Goal: Information Seeking & Learning: Learn about a topic

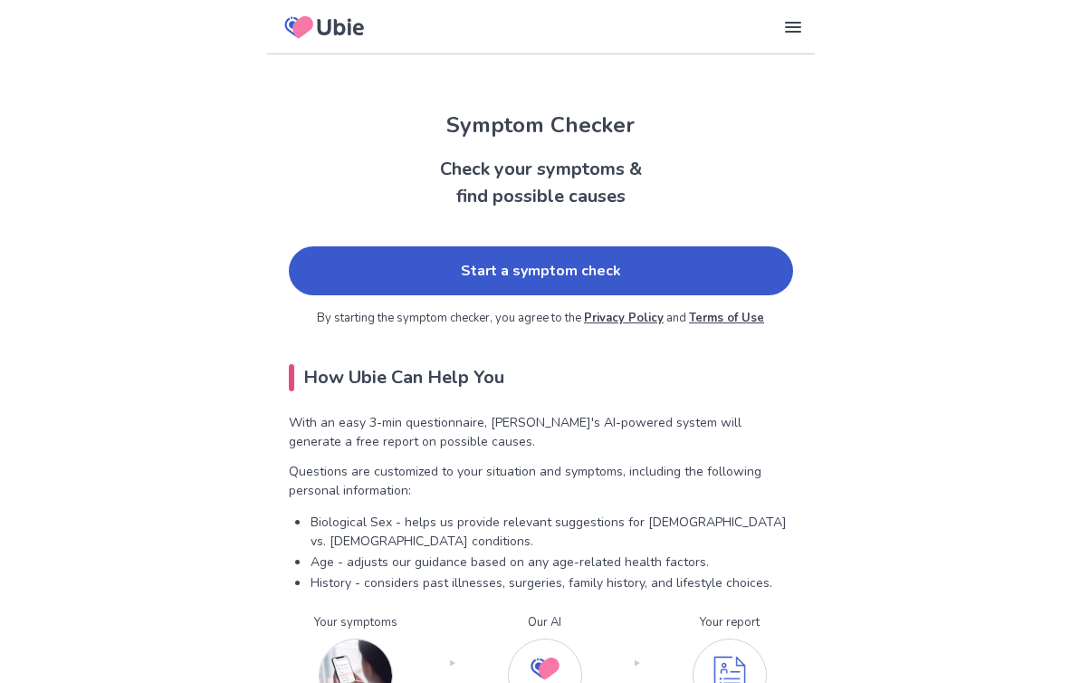
click at [587, 259] on link "Start a symptom check" at bounding box center [541, 270] width 504 height 49
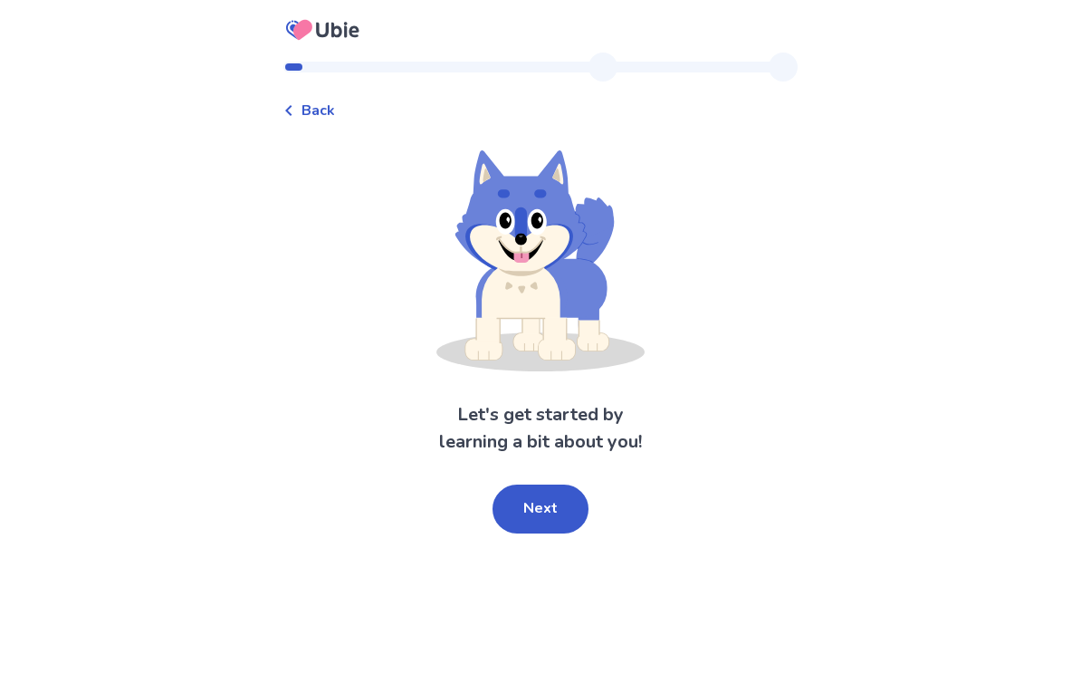
click at [545, 502] on button "Next" at bounding box center [541, 508] width 96 height 49
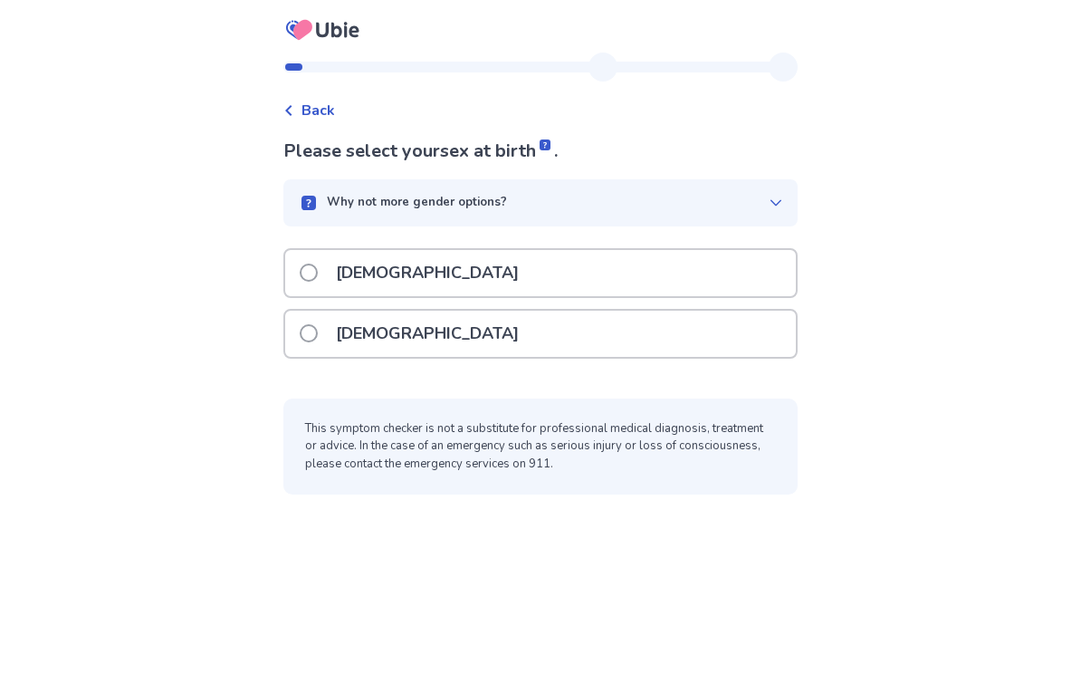
click at [330, 330] on label "[DEMOGRAPHIC_DATA]" at bounding box center [415, 334] width 230 height 46
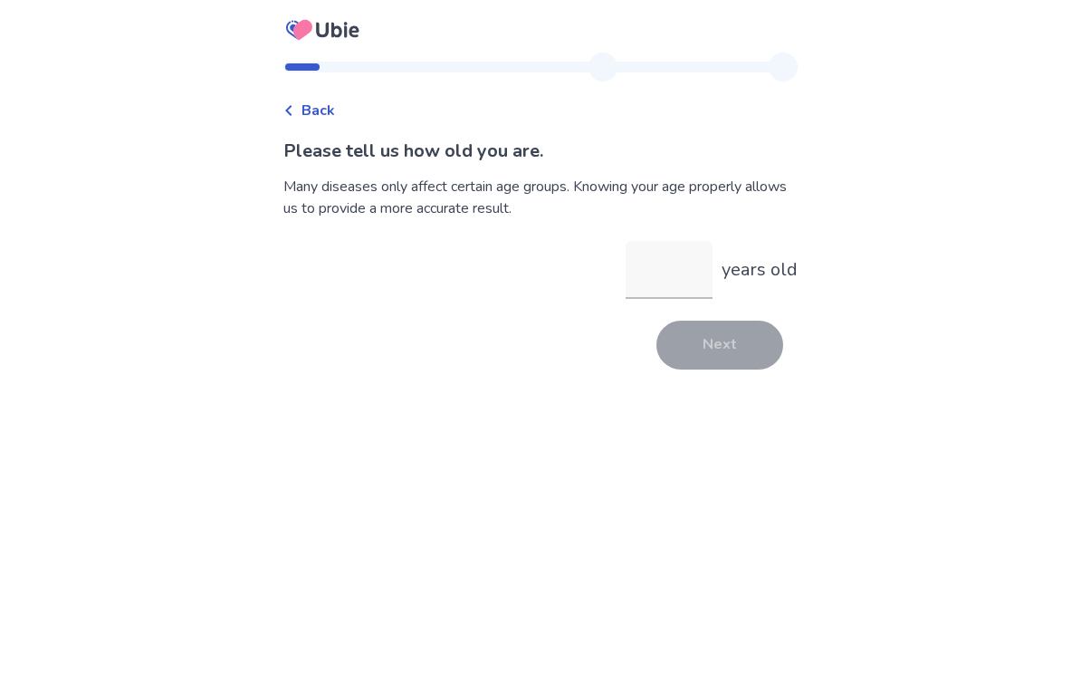
click at [676, 272] on input "years old" at bounding box center [669, 270] width 87 height 58
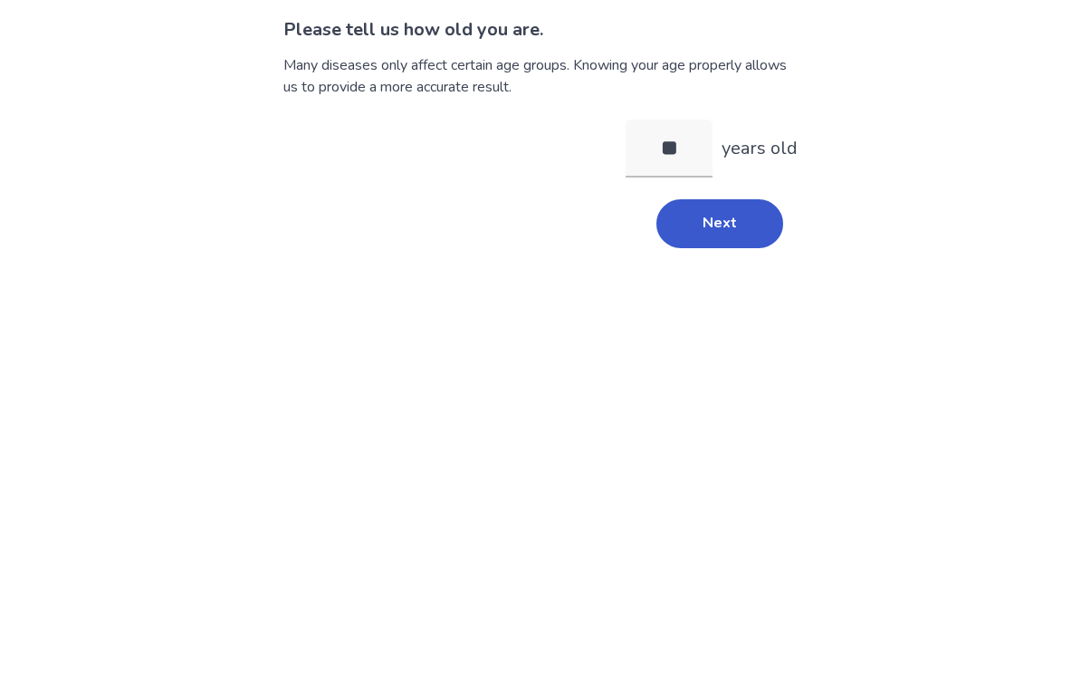
type input "**"
click at [758, 189] on div "Please tell us how old you are. Many diseases only affect certain age groups. K…" at bounding box center [540, 254] width 514 height 232
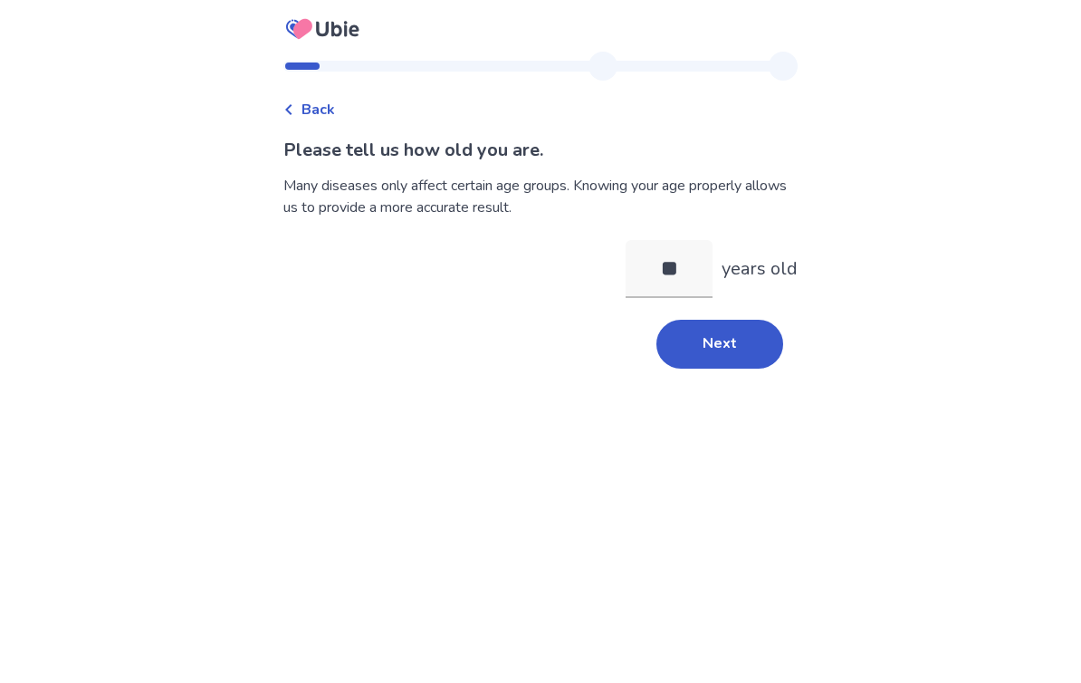
click at [715, 331] on button "Next" at bounding box center [720, 345] width 127 height 49
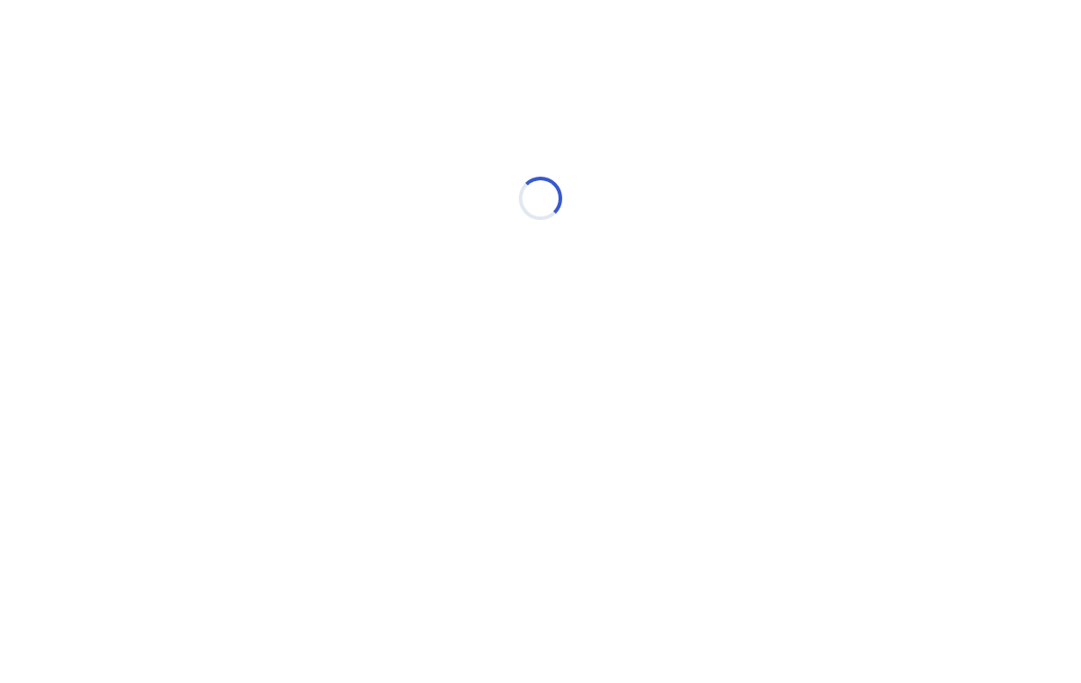
scroll to position [0, 0]
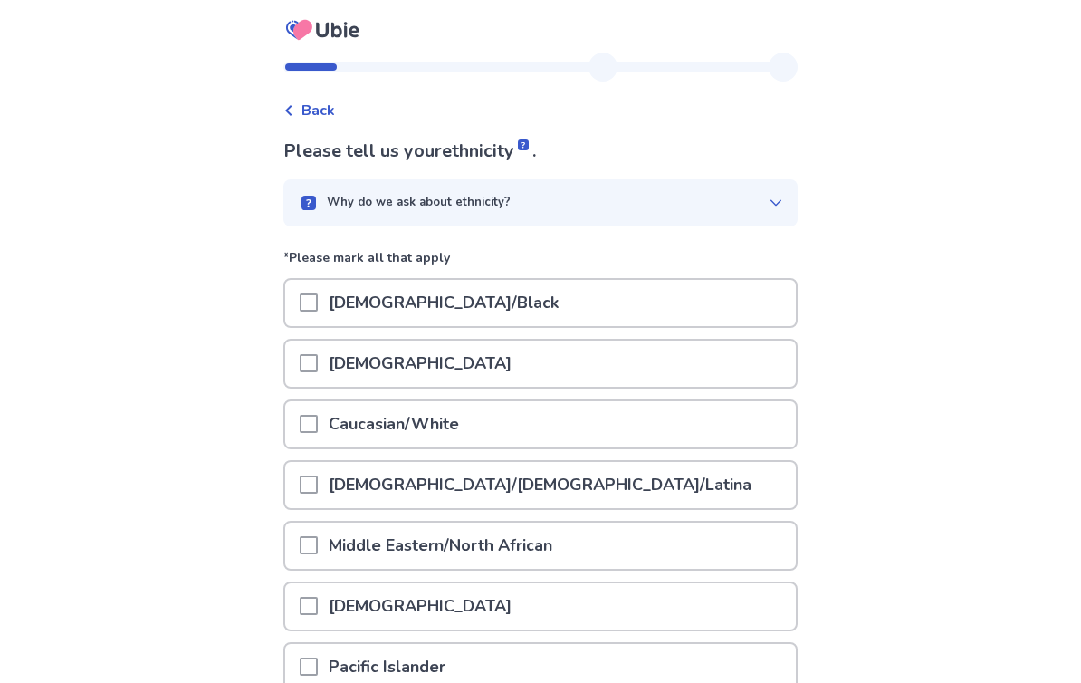
click at [318, 424] on span at bounding box center [309, 424] width 18 height 18
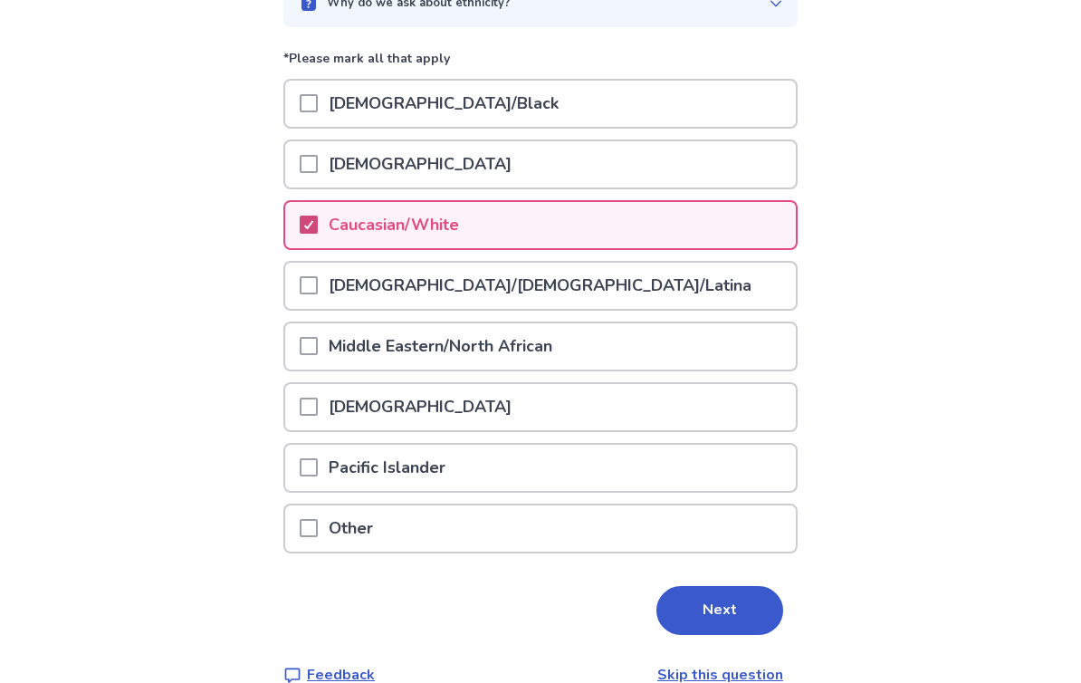
scroll to position [199, 0]
click at [724, 609] on button "Next" at bounding box center [720, 610] width 127 height 49
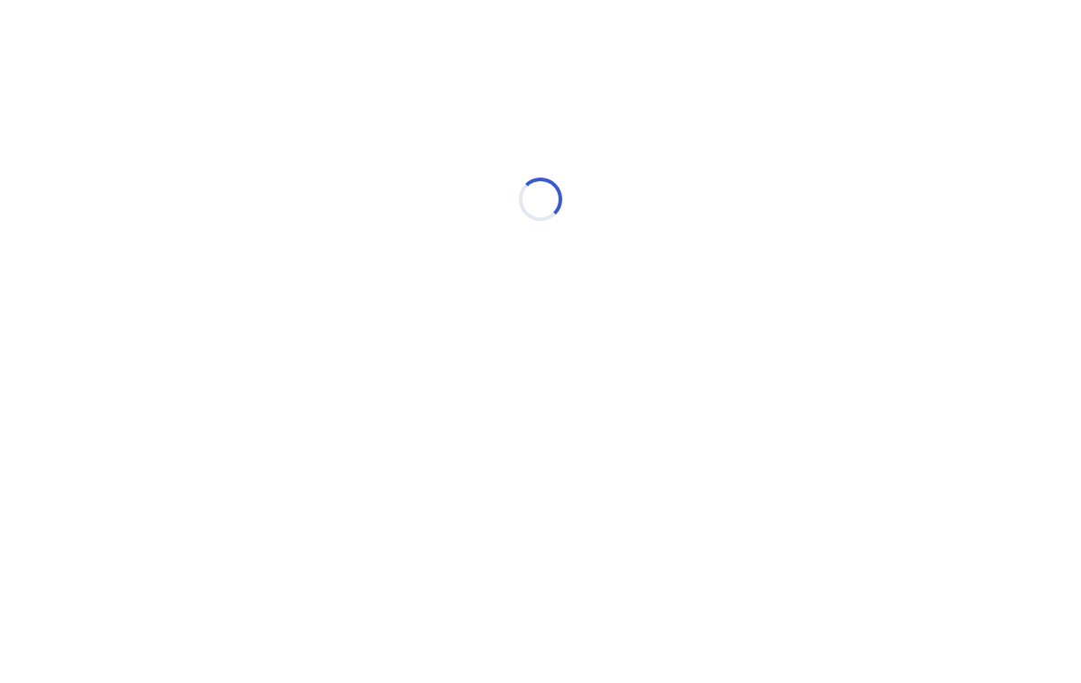
scroll to position [0, 0]
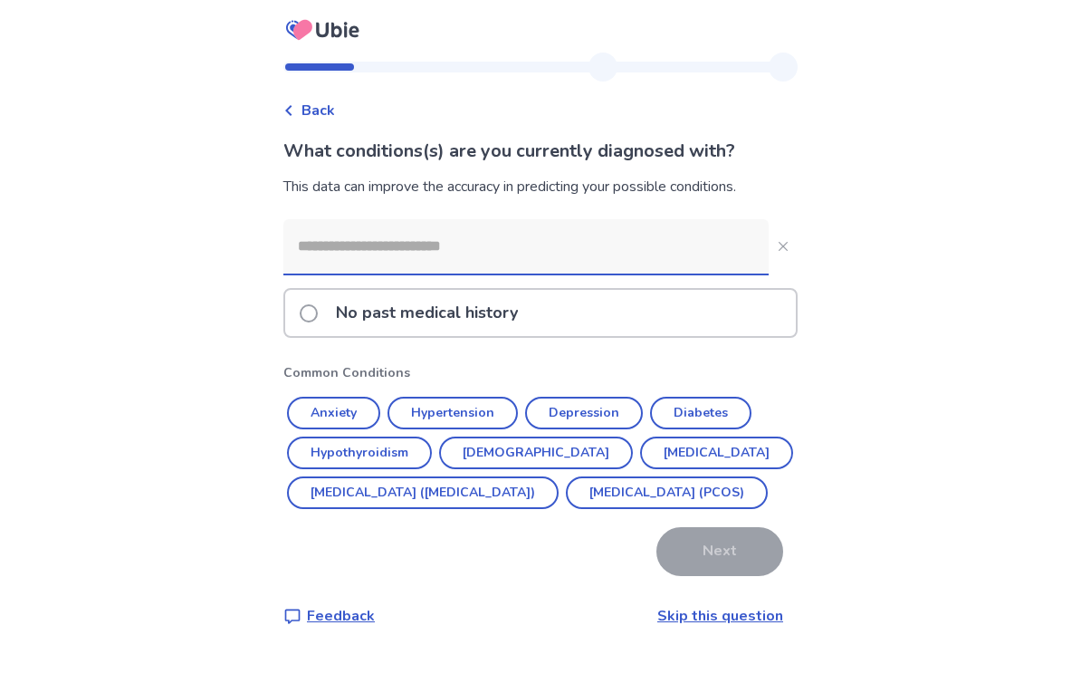
click at [335, 320] on label "No past medical history" at bounding box center [414, 313] width 229 height 46
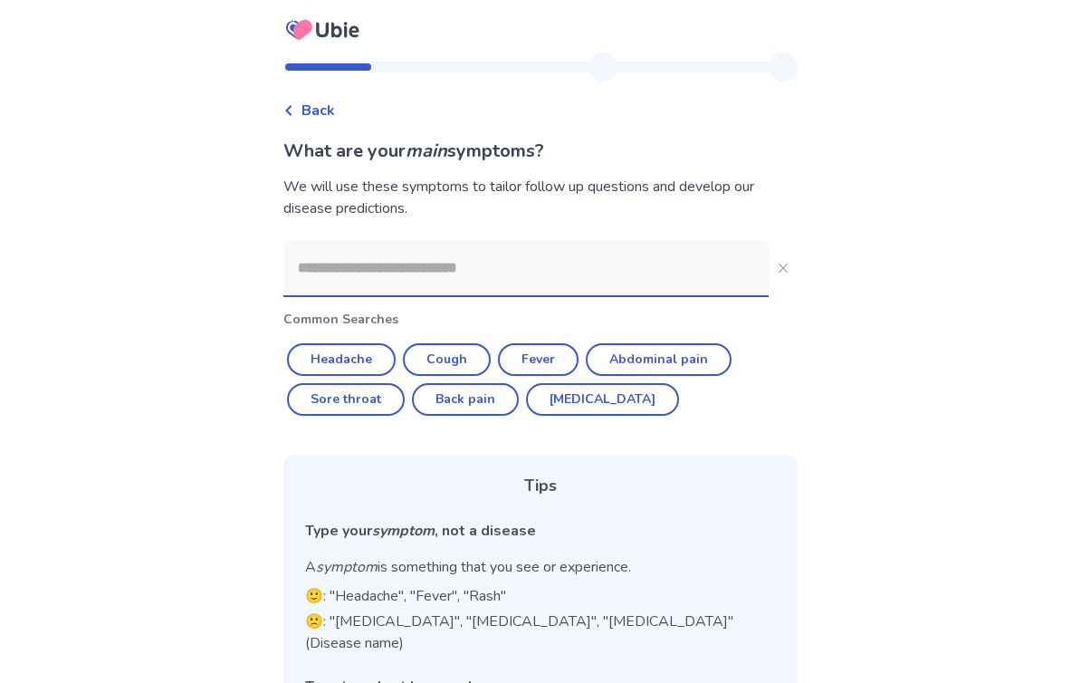
click at [588, 410] on button "Diarrhea" at bounding box center [602, 399] width 153 height 33
type input "********"
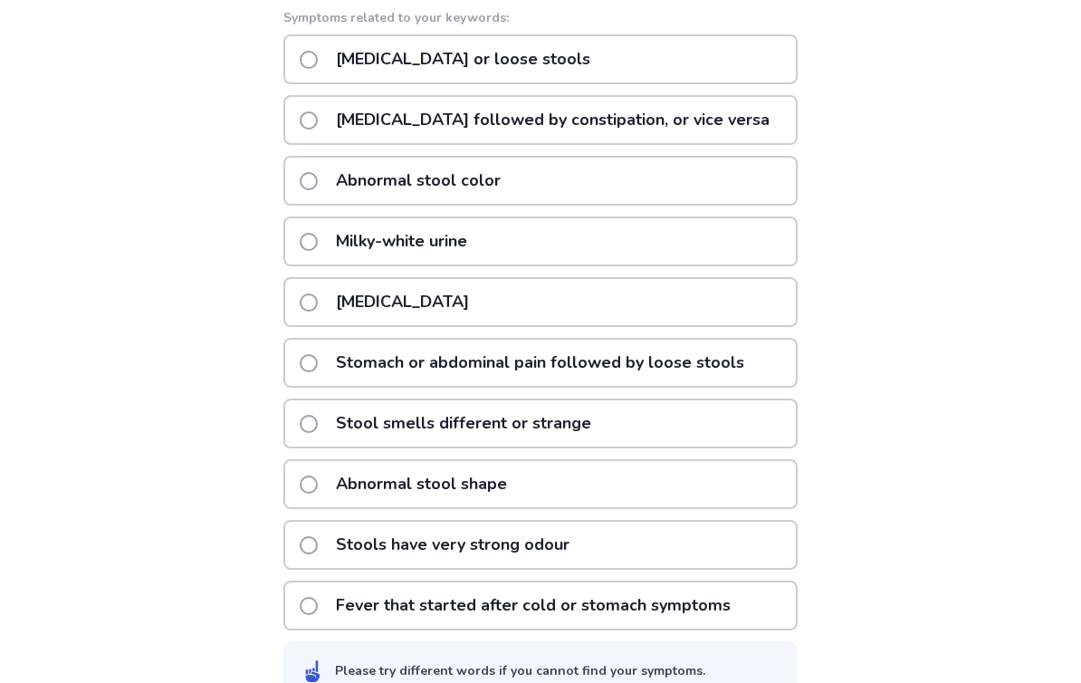
scroll to position [305, 0]
click at [332, 431] on label "Stool smells different or strange" at bounding box center [451, 423] width 302 height 46
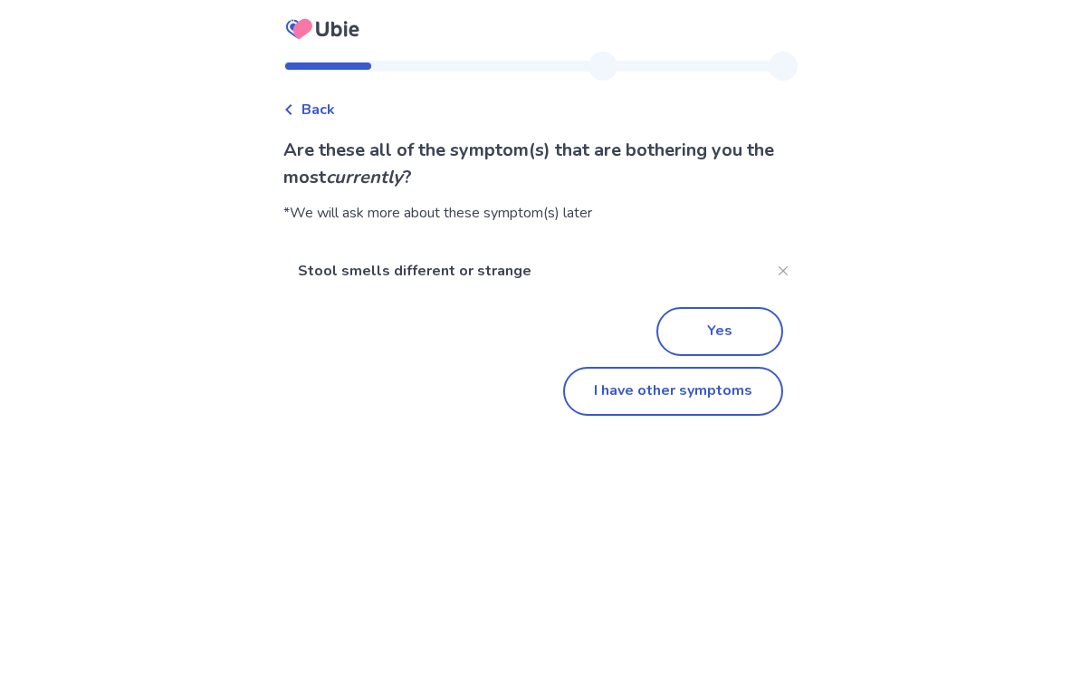
click at [743, 401] on button "I have other symptoms" at bounding box center [673, 392] width 220 height 49
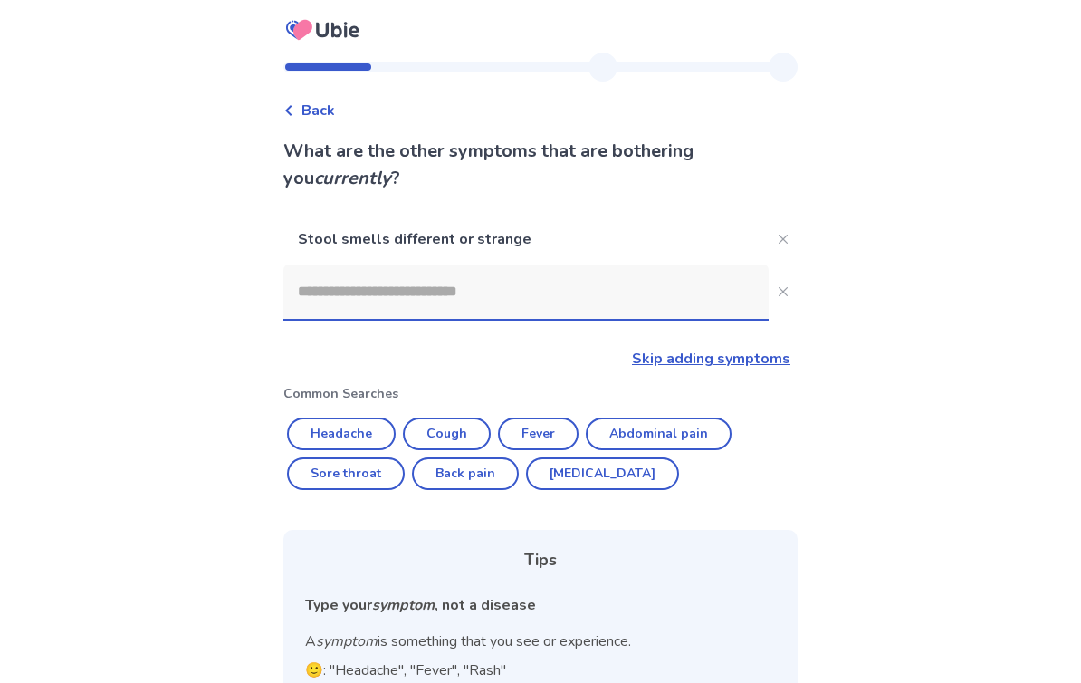
scroll to position [183, 0]
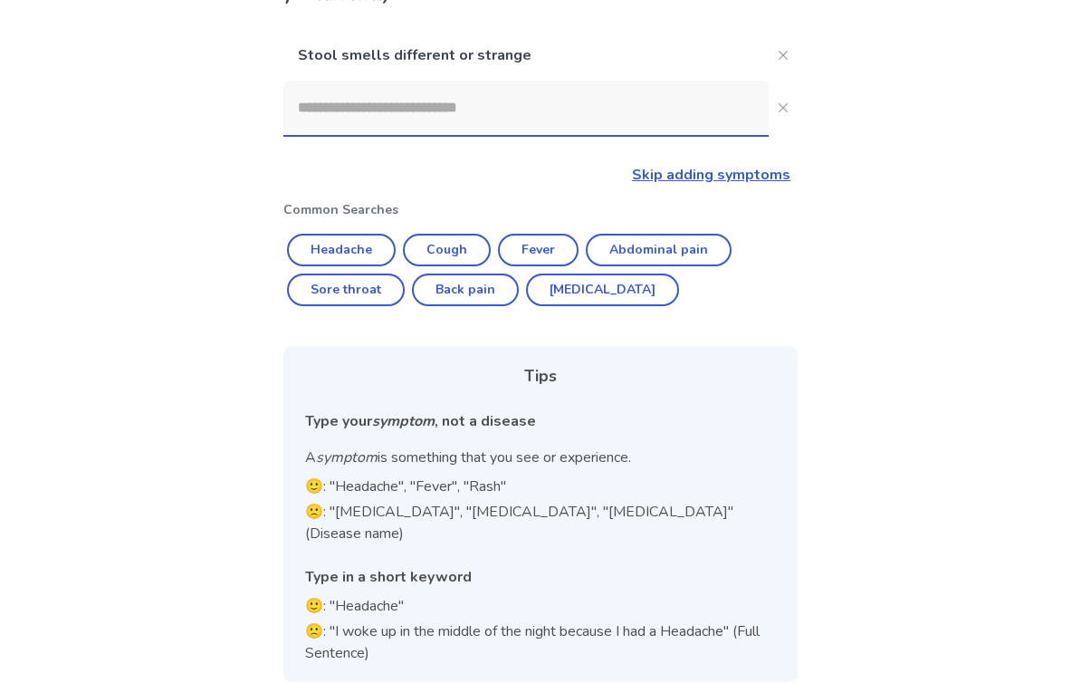
click at [680, 253] on button "Abdominal pain" at bounding box center [659, 251] width 146 height 33
type input "**********"
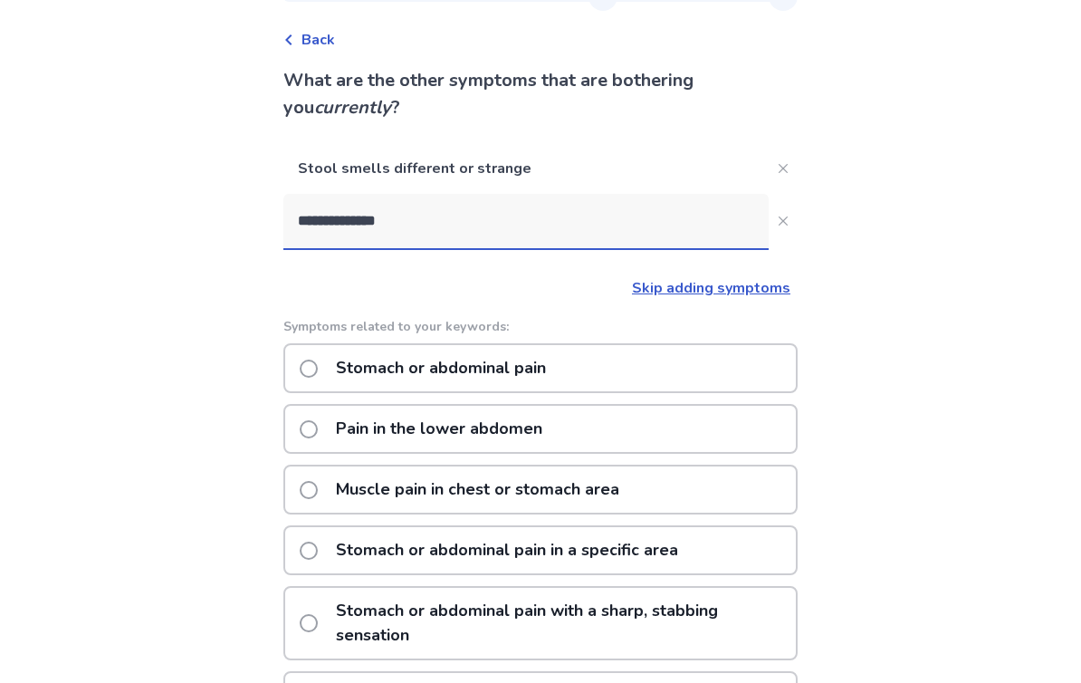
click at [330, 373] on label "Stomach or abdominal pain" at bounding box center [428, 368] width 257 height 46
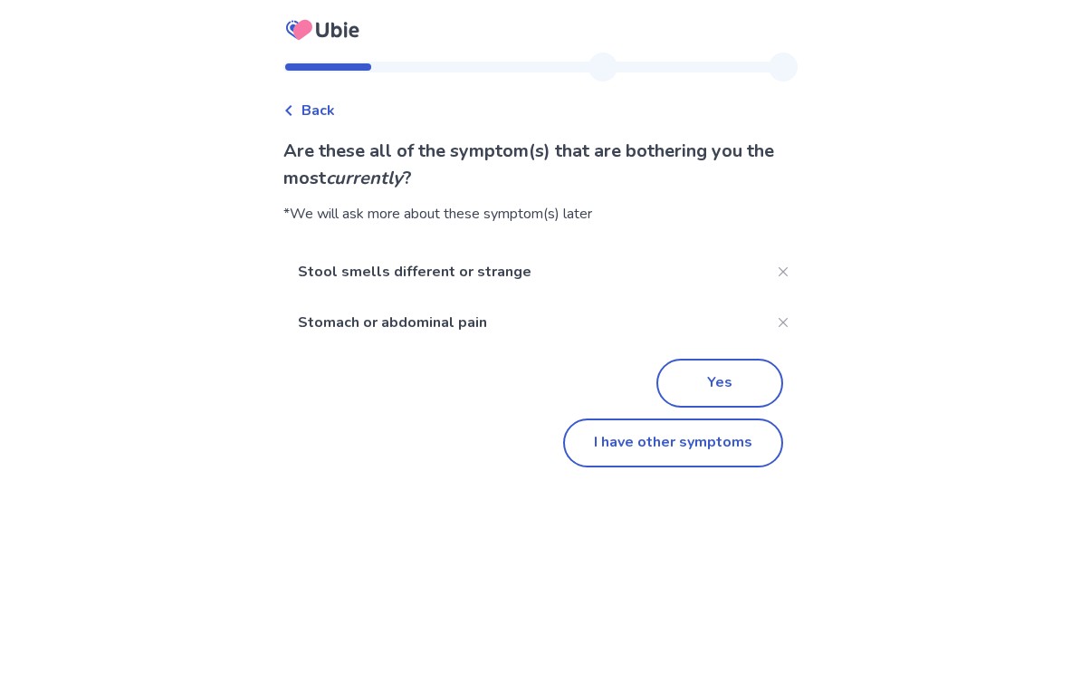
click at [715, 452] on button "I have other symptoms" at bounding box center [673, 442] width 220 height 49
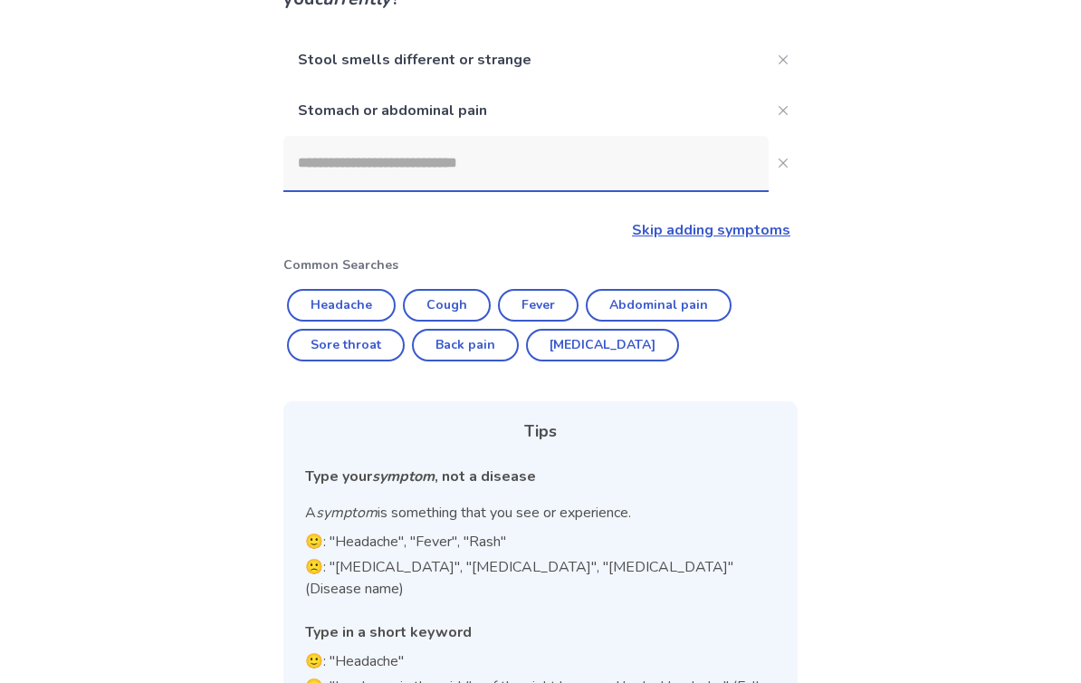
scroll to position [177, 0]
click at [906, 371] on div "Back What are the other symptoms that are bothering you currently ? Stool smell…" at bounding box center [540, 292] width 1081 height 938
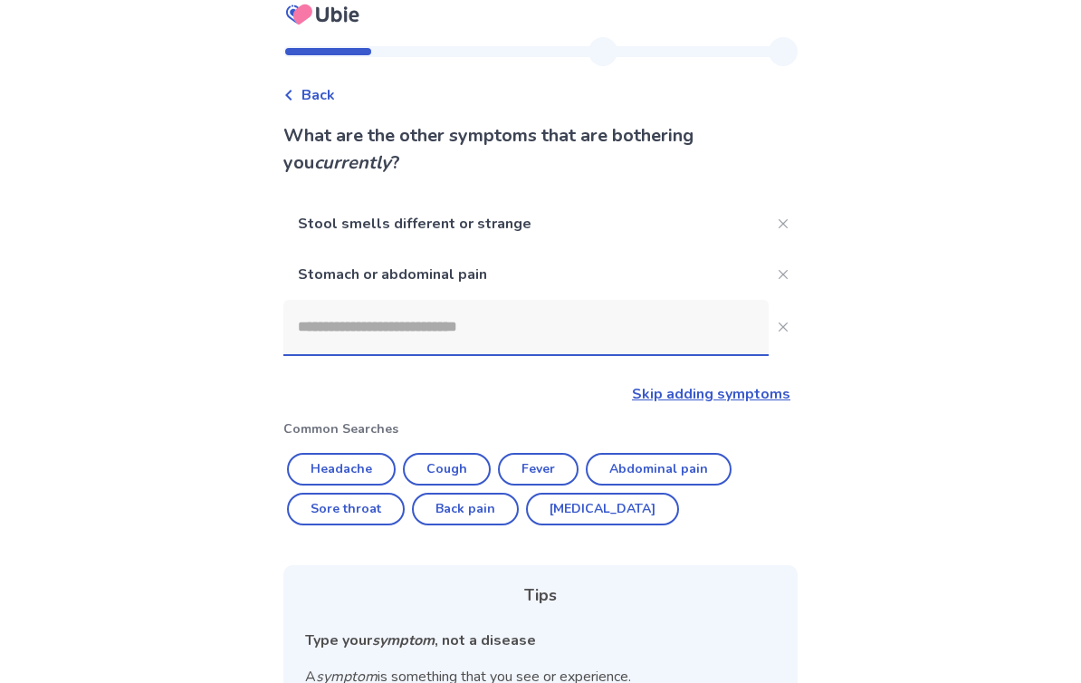
scroll to position [0, 0]
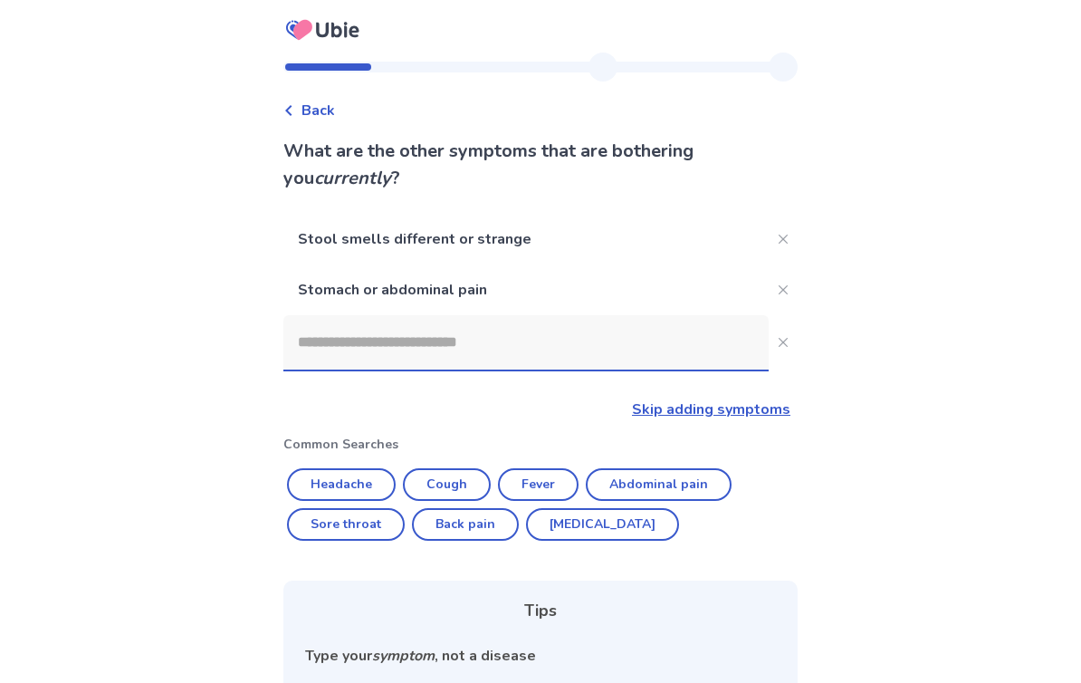
click at [599, 532] on button "Diarrhea" at bounding box center [602, 524] width 153 height 33
type input "********"
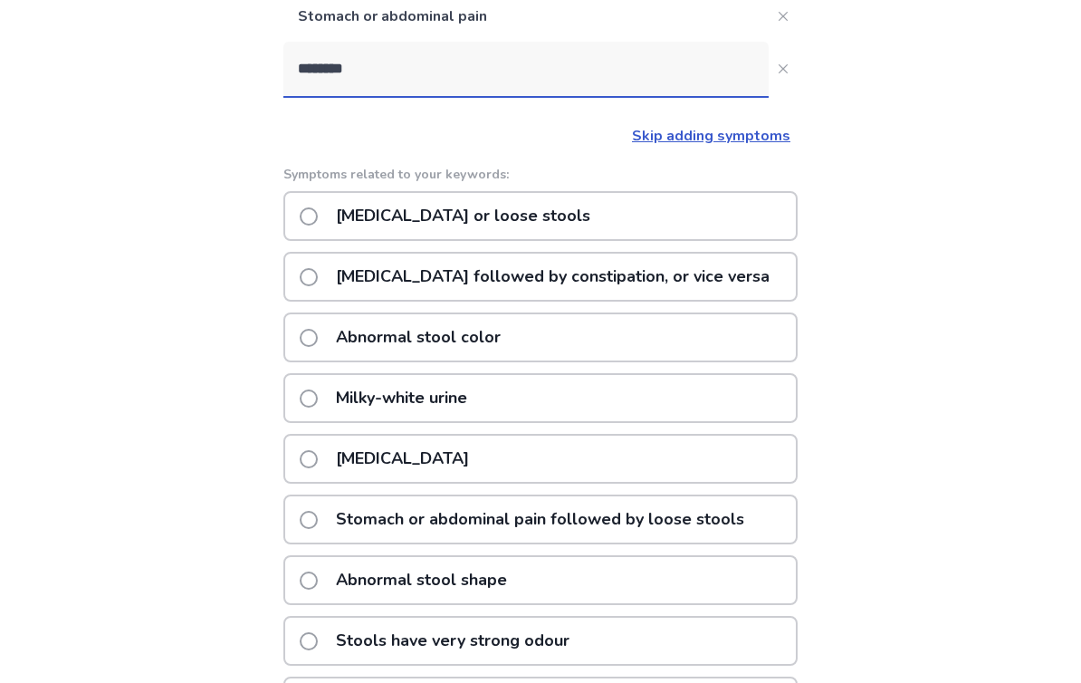
scroll to position [272, 0]
click at [290, 590] on div "Back What are the other symptoms that are bothering you currently ? Stool smell…" at bounding box center [540, 300] width 543 height 1039
click at [316, 588] on span at bounding box center [309, 582] width 18 height 18
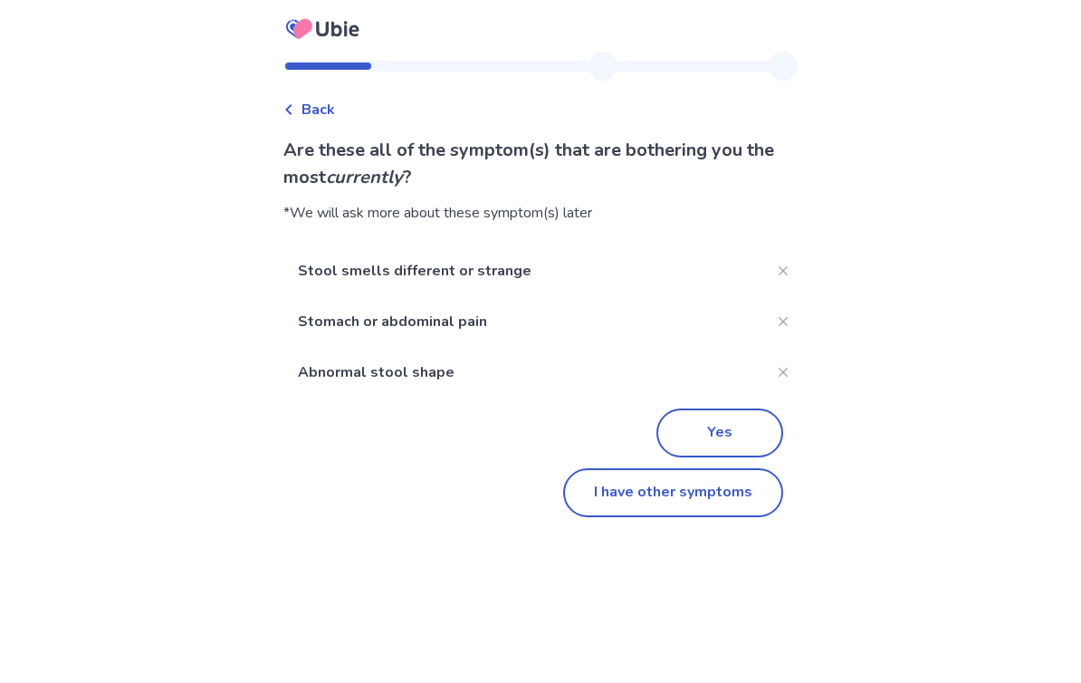
click at [744, 424] on button "Yes" at bounding box center [720, 433] width 127 height 49
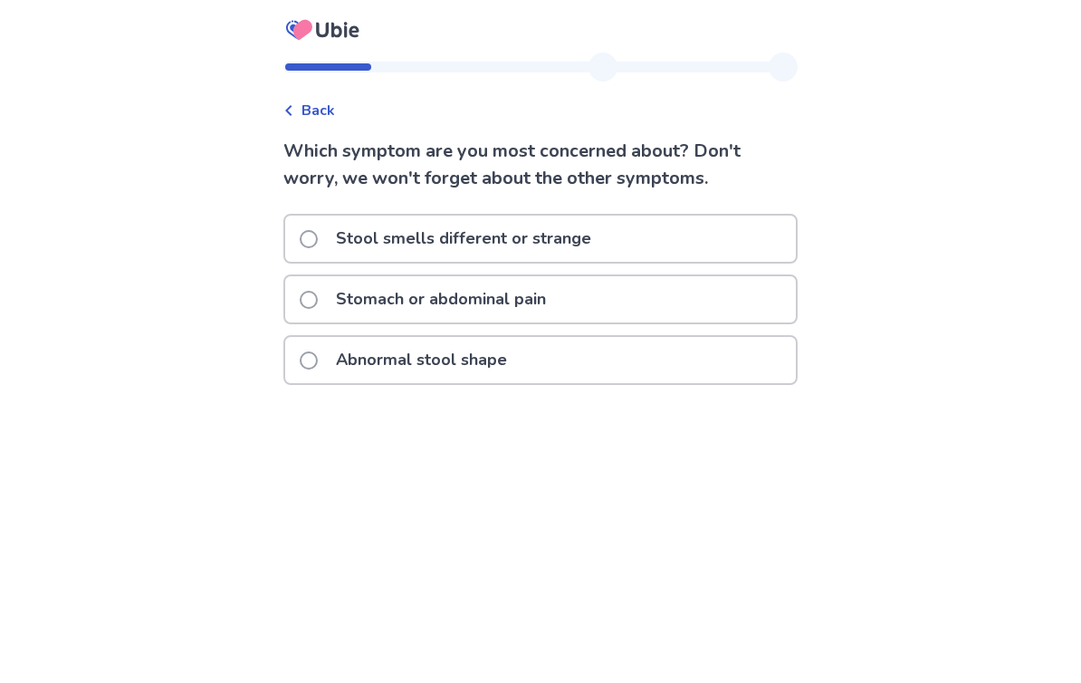
click at [549, 310] on p "Stomach or abdominal pain" at bounding box center [441, 299] width 232 height 46
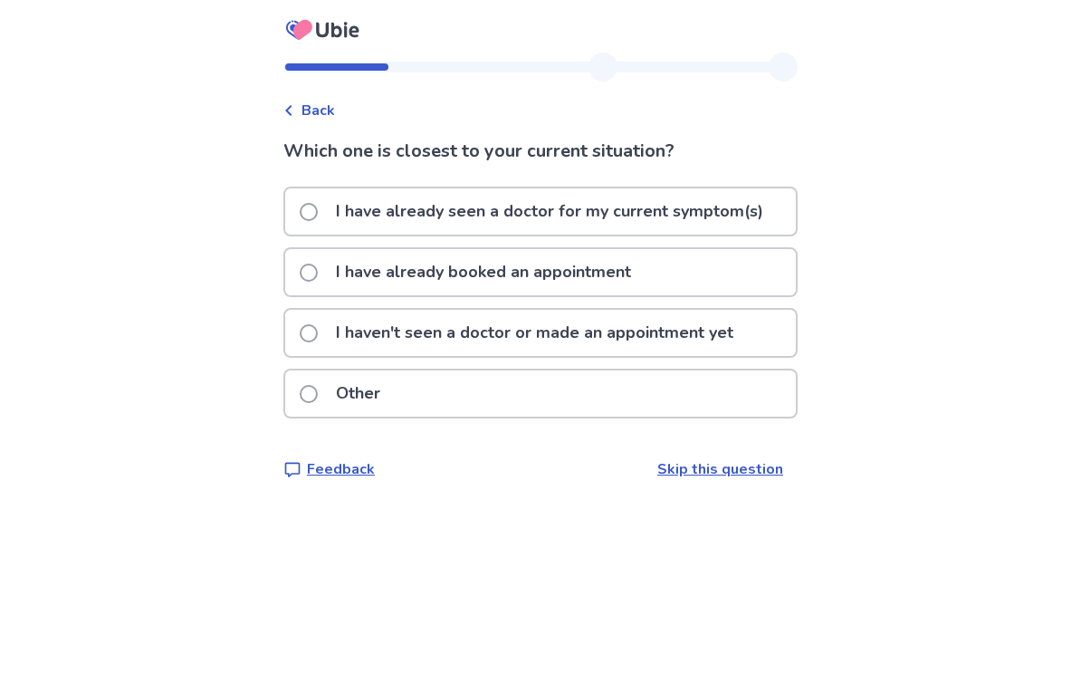
click at [330, 349] on label "I haven't seen a doctor or made an appointment yet" at bounding box center [522, 333] width 445 height 46
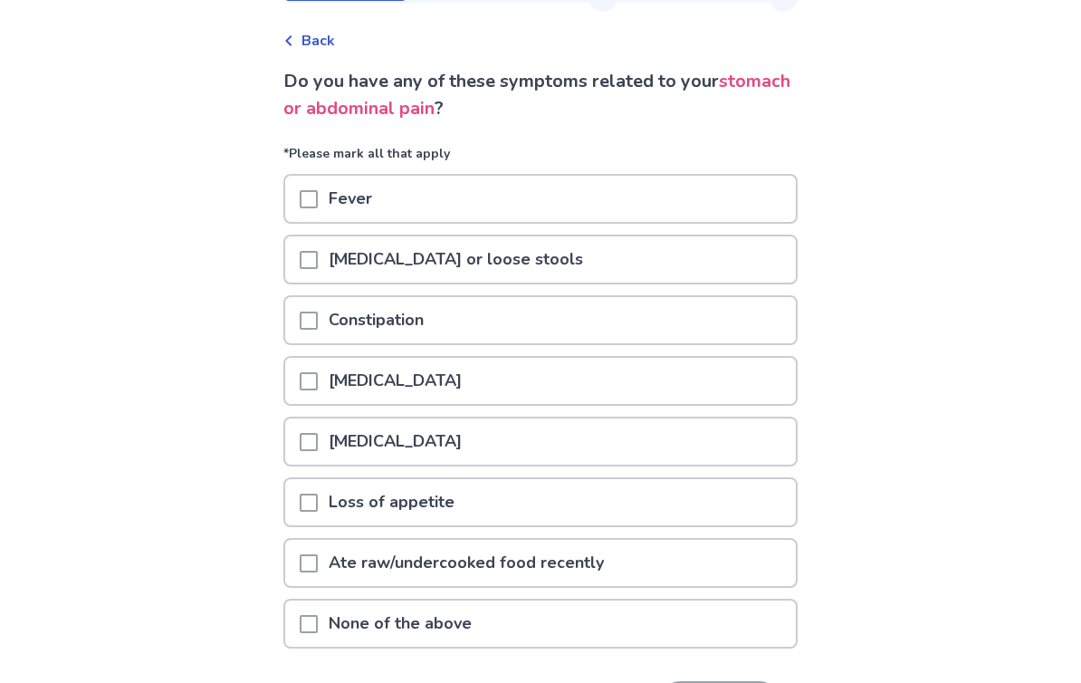
scroll to position [67, 0]
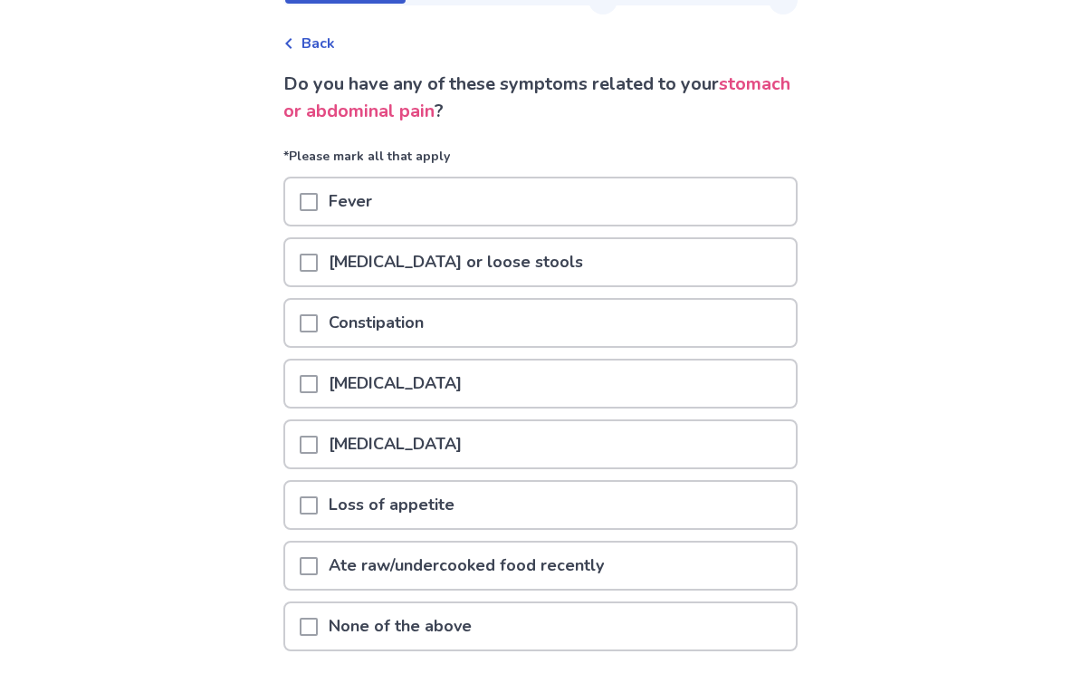
click at [339, 263] on p "Diarrhea or loose stools" at bounding box center [456, 262] width 276 height 46
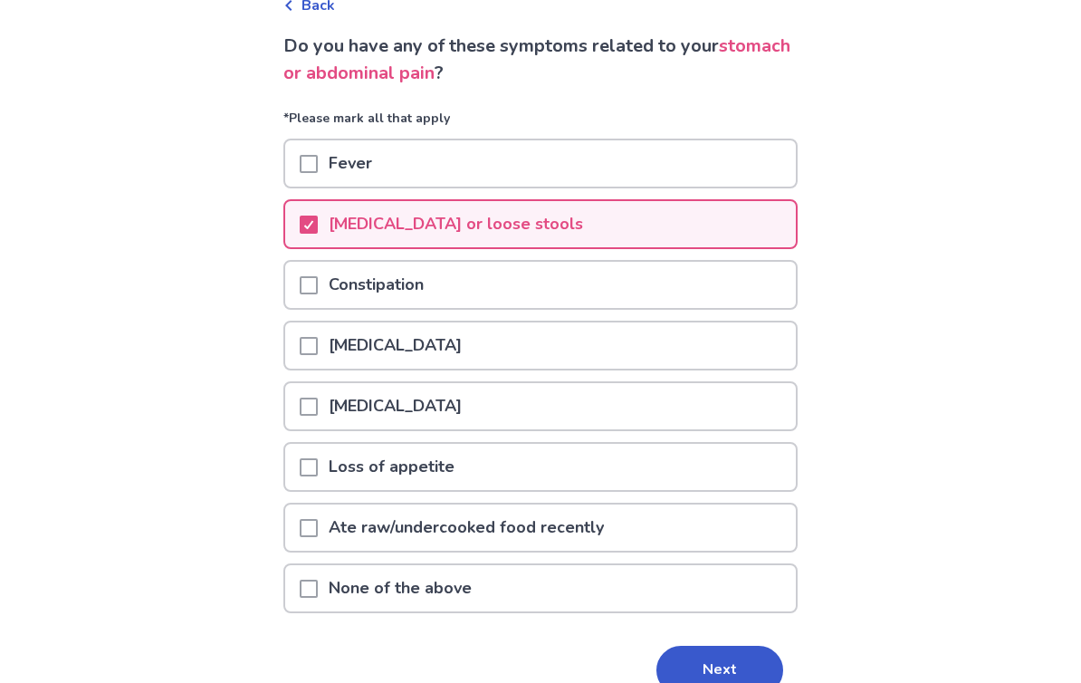
scroll to position [166, 0]
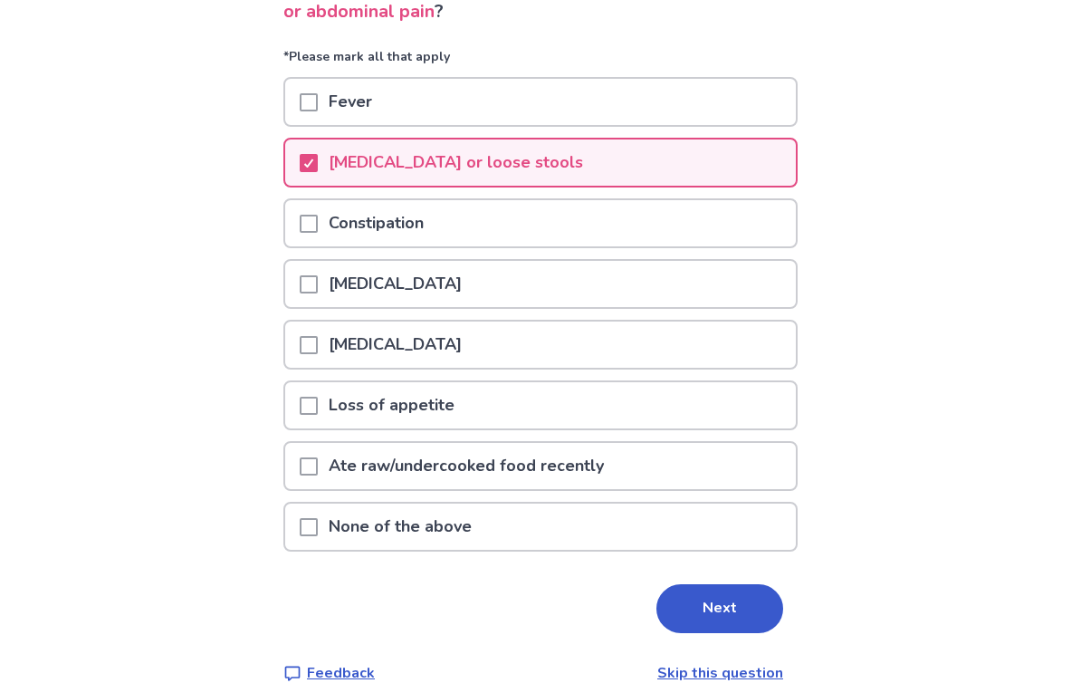
click at [735, 628] on button "Next" at bounding box center [720, 609] width 127 height 49
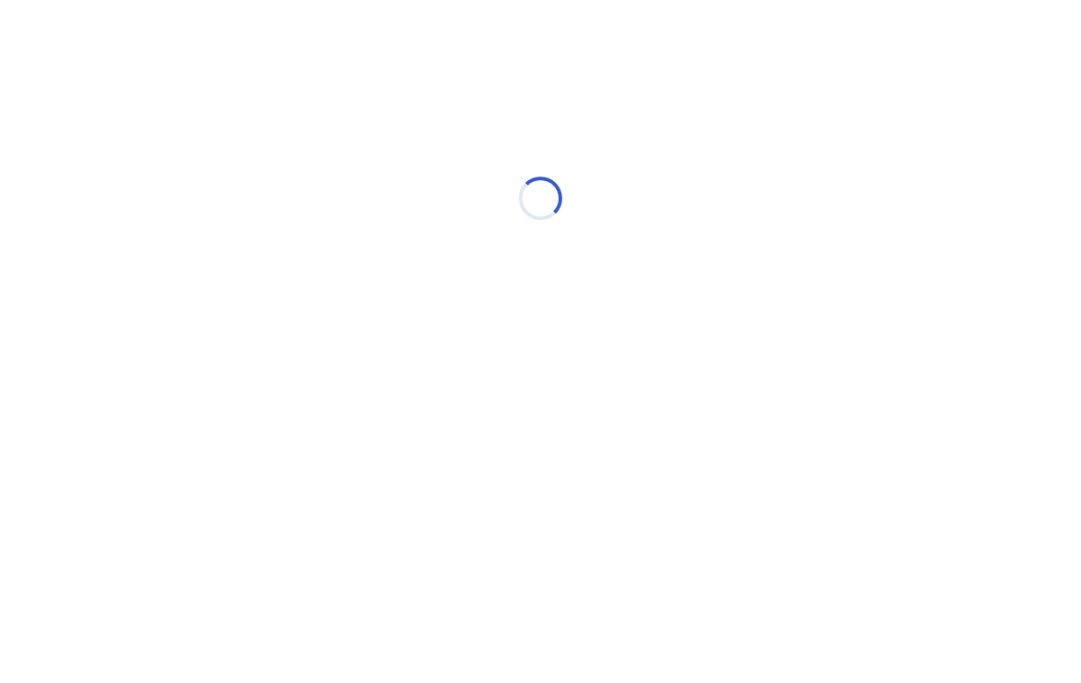
select select "*"
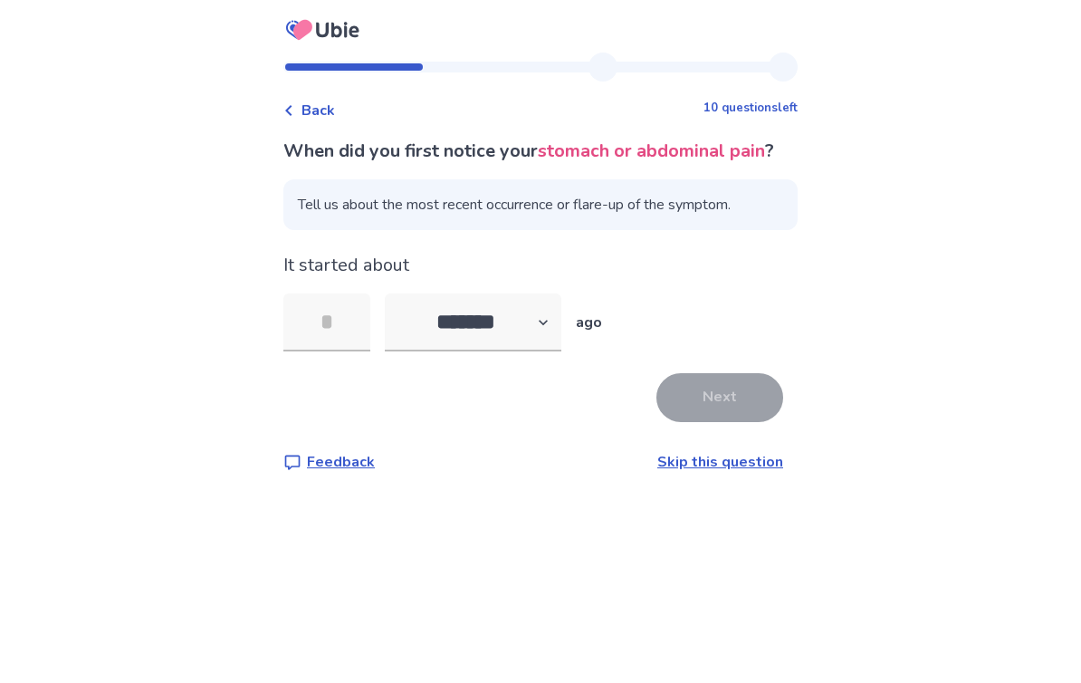
click at [349, 351] on input "tel" at bounding box center [326, 322] width 87 height 58
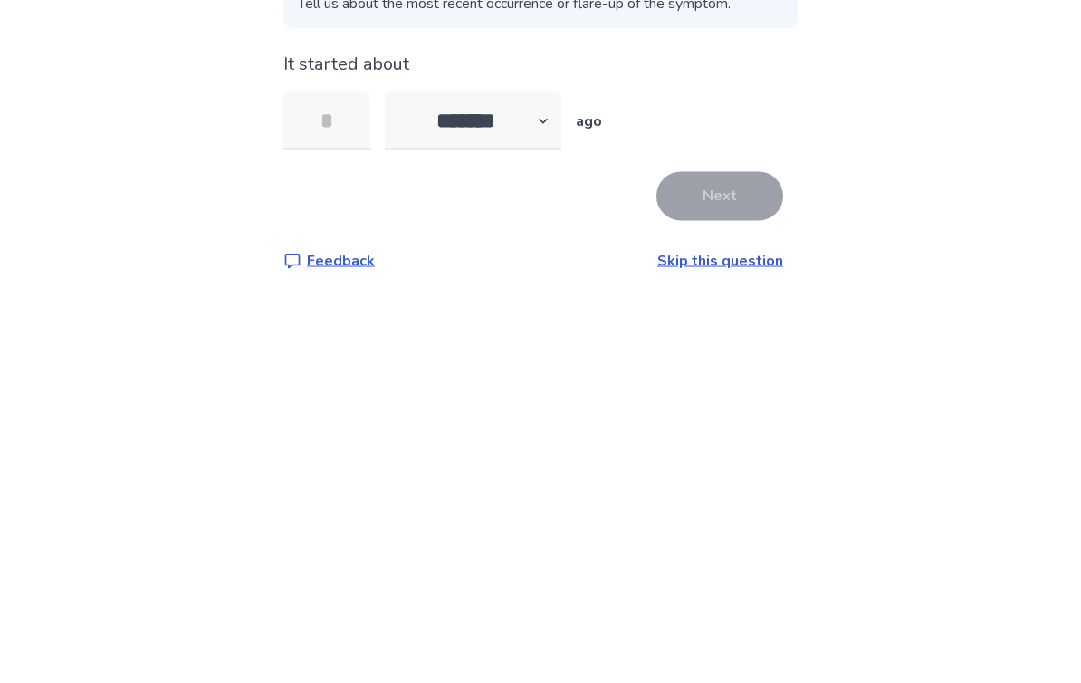
type input "*"
click at [706, 373] on button "Next" at bounding box center [720, 397] width 127 height 49
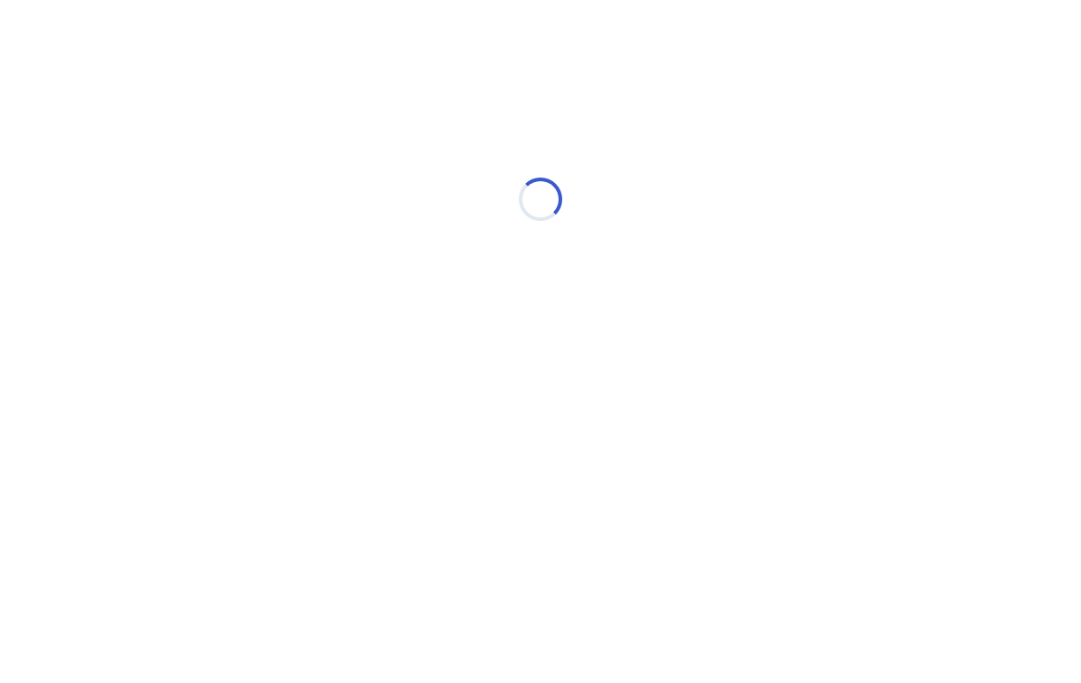
select select "*"
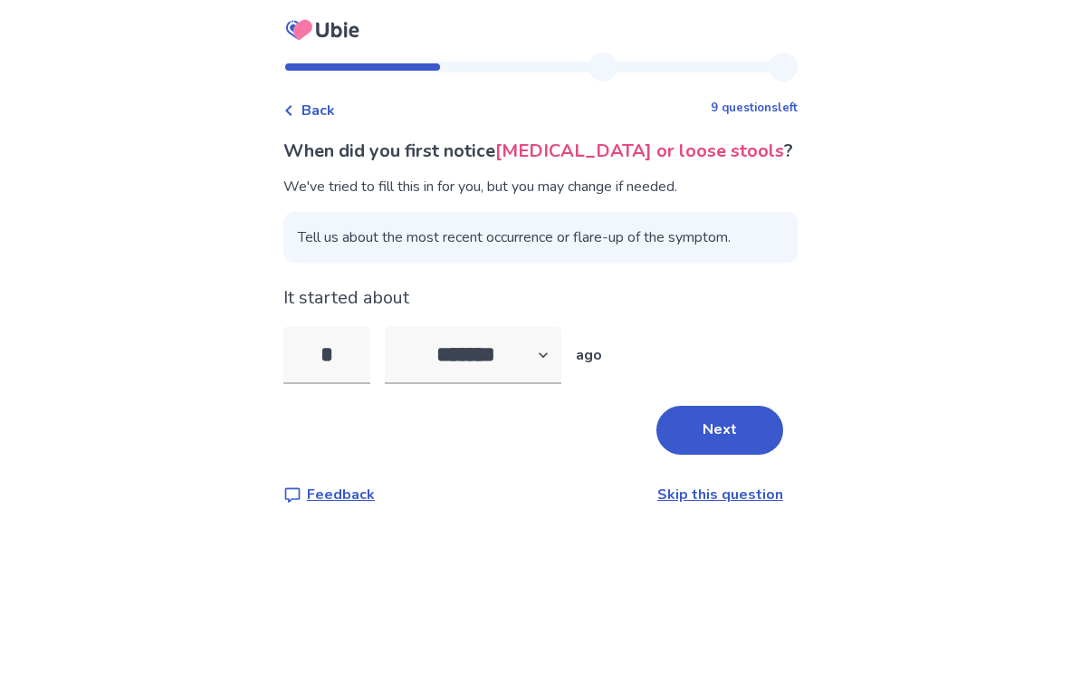
click at [719, 428] on button "Next" at bounding box center [720, 430] width 127 height 49
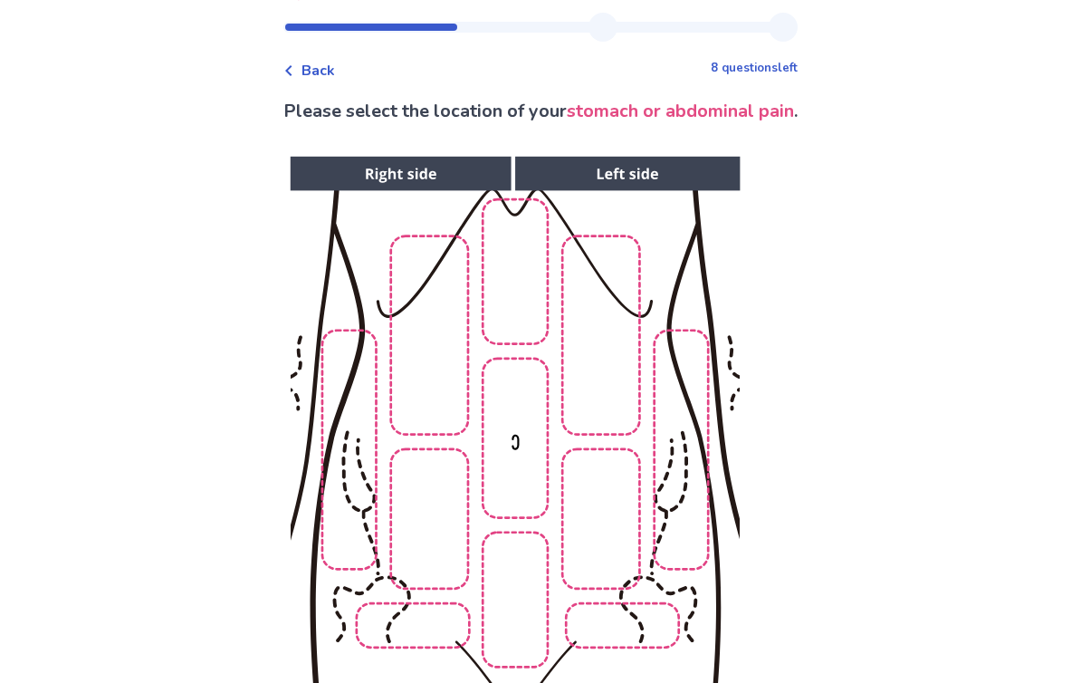
scroll to position [43, 0]
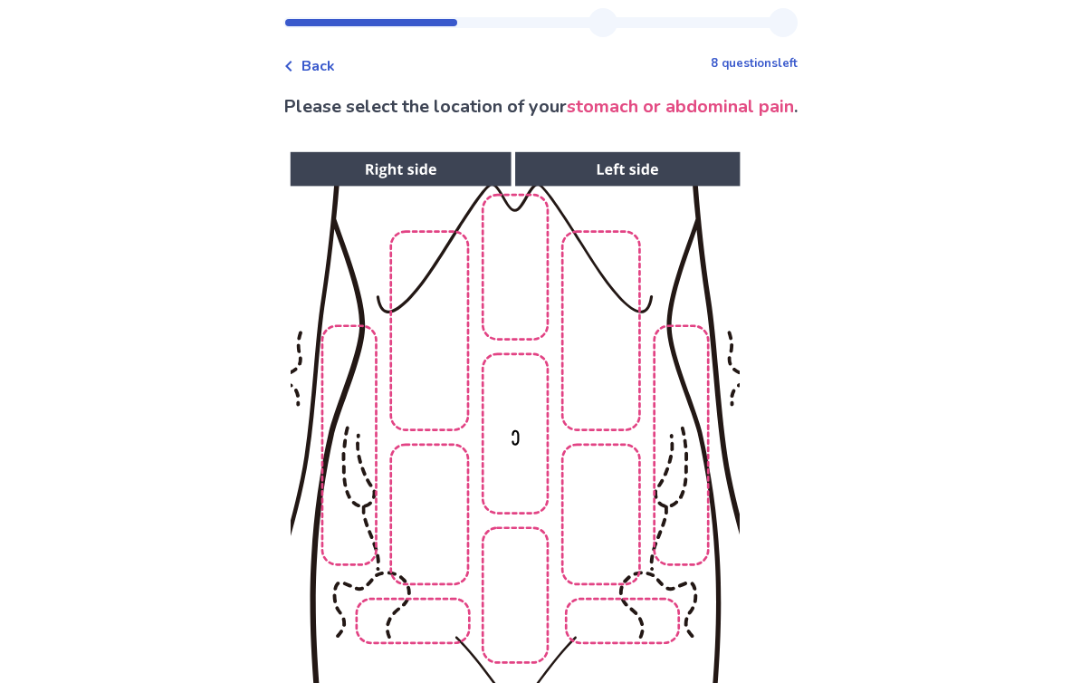
click at [408, 352] on img at bounding box center [515, 456] width 926 height 627
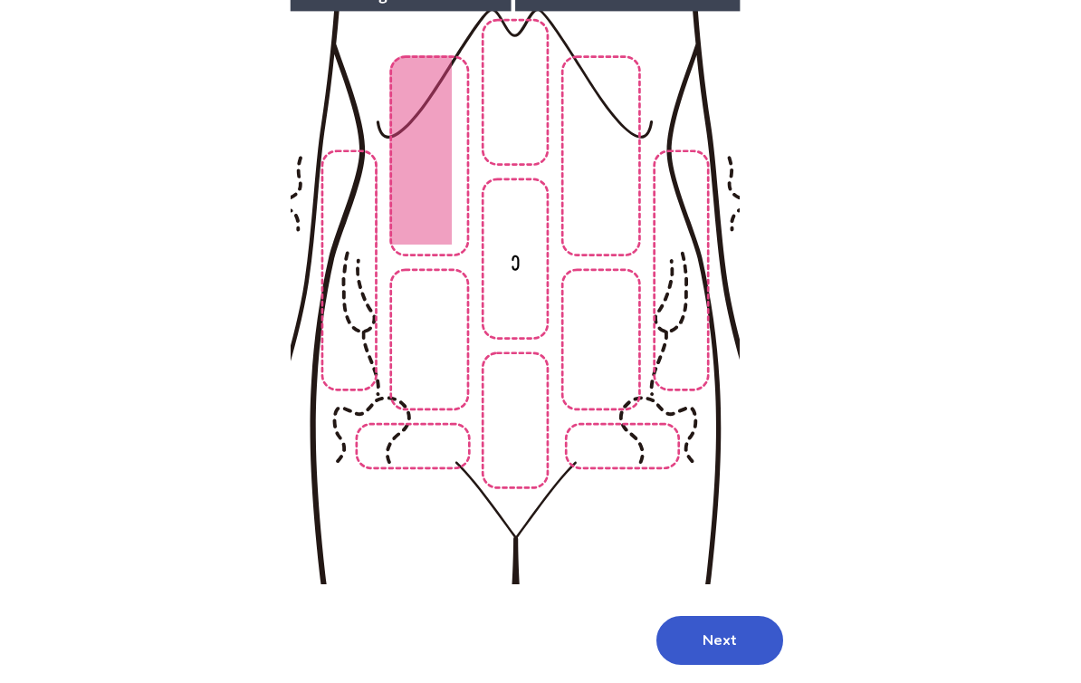
scroll to position [219, 0]
click at [717, 644] on button "Next" at bounding box center [720, 640] width 127 height 49
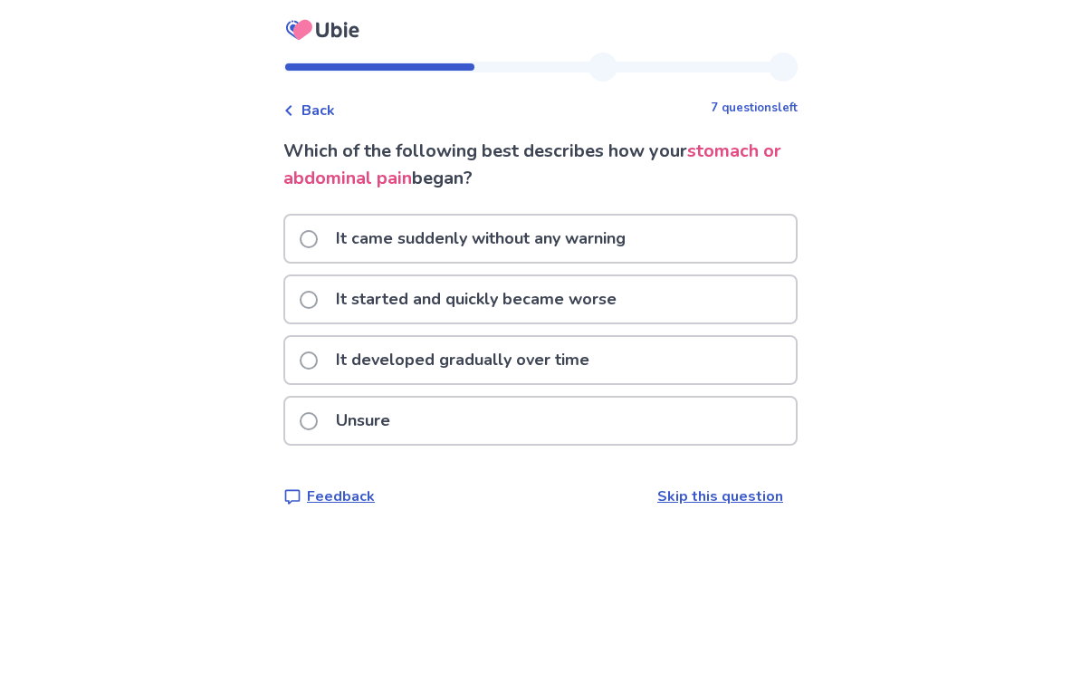
click at [323, 436] on label "Unsure" at bounding box center [350, 421] width 101 height 46
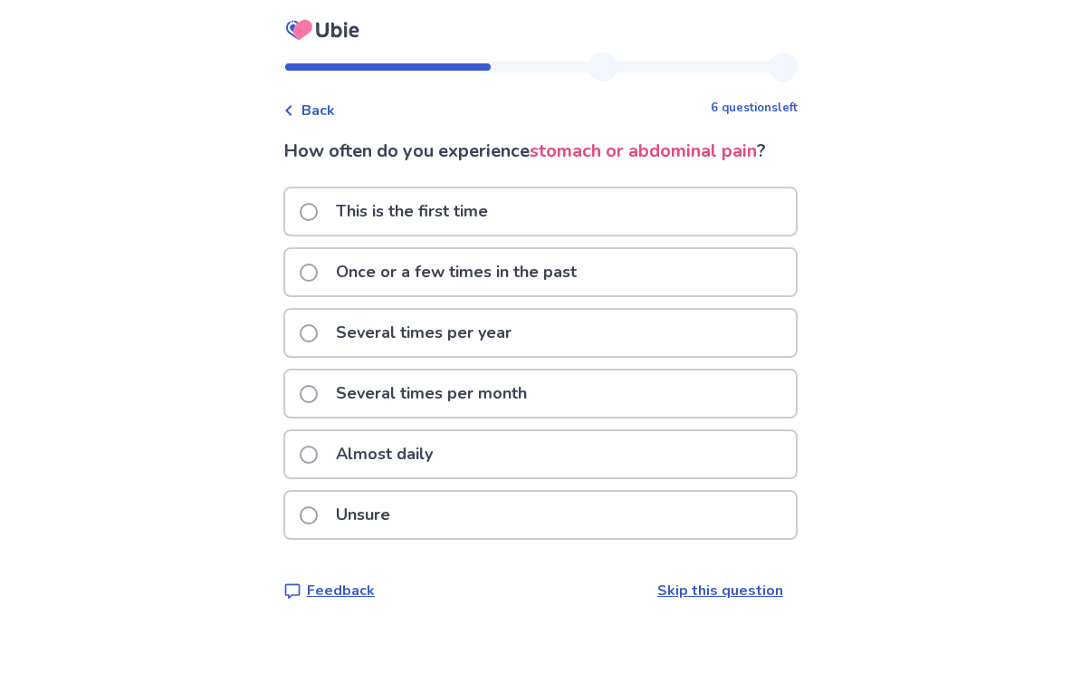
click at [318, 273] on span at bounding box center [309, 273] width 18 height 18
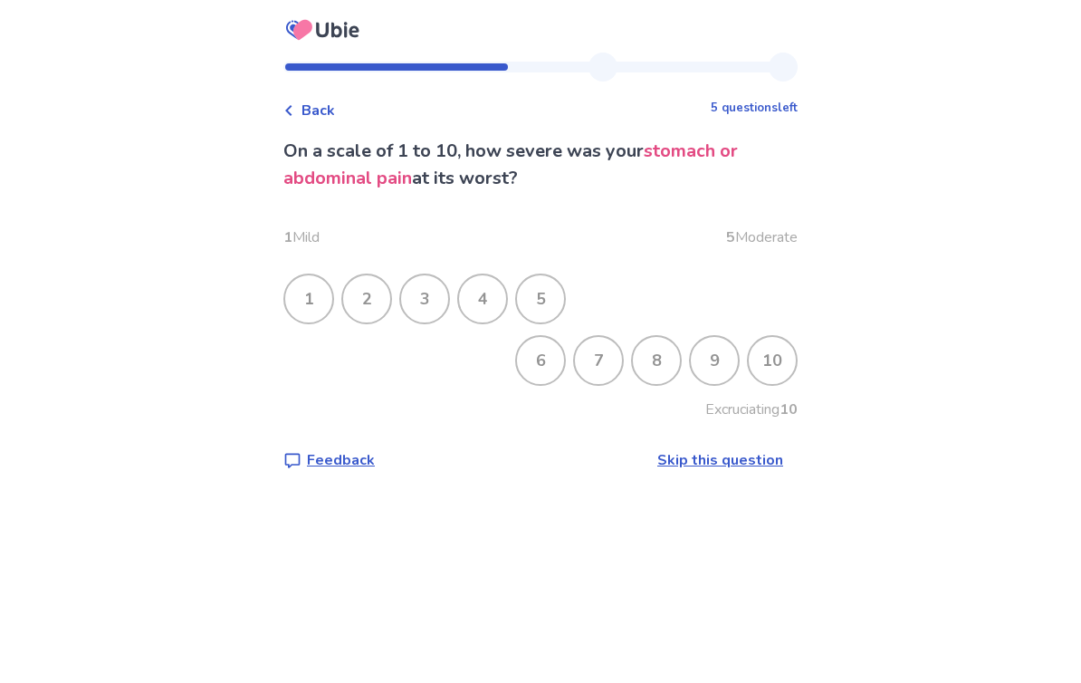
click at [427, 303] on div "3" at bounding box center [424, 298] width 47 height 47
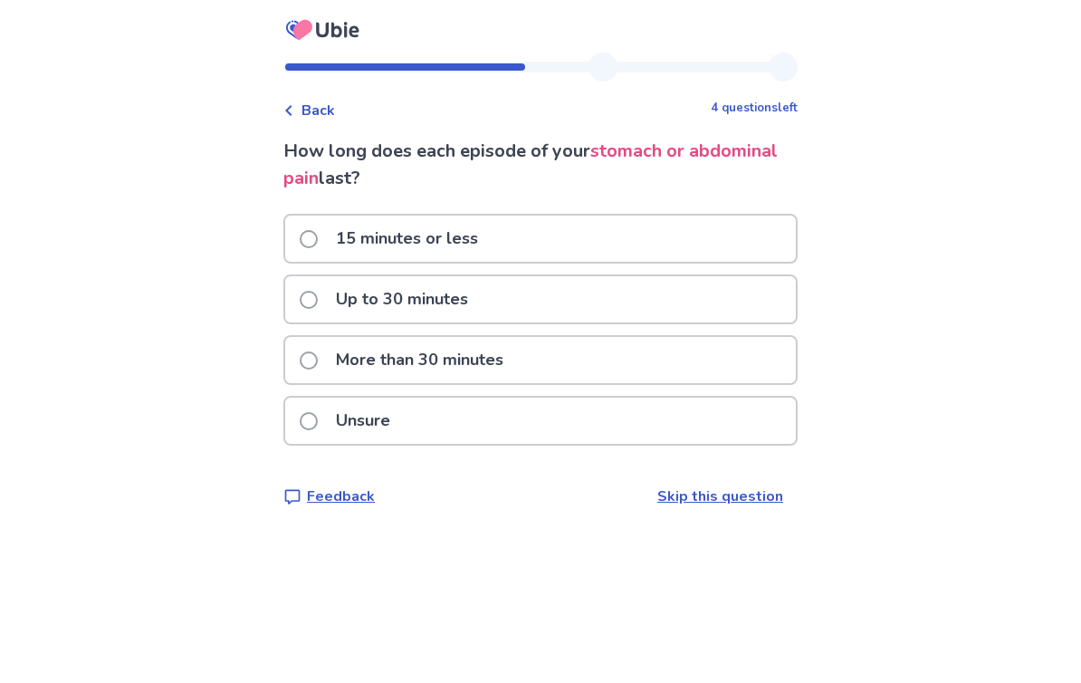
click at [328, 442] on label "Unsure" at bounding box center [350, 421] width 101 height 46
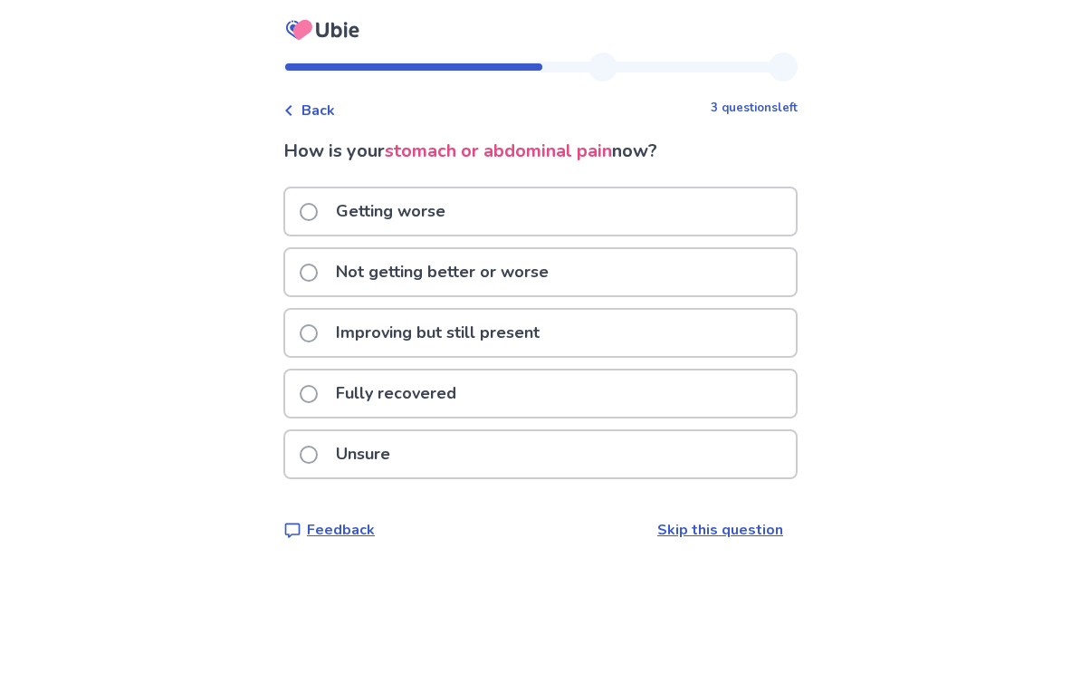
click at [318, 270] on span at bounding box center [309, 273] width 18 height 18
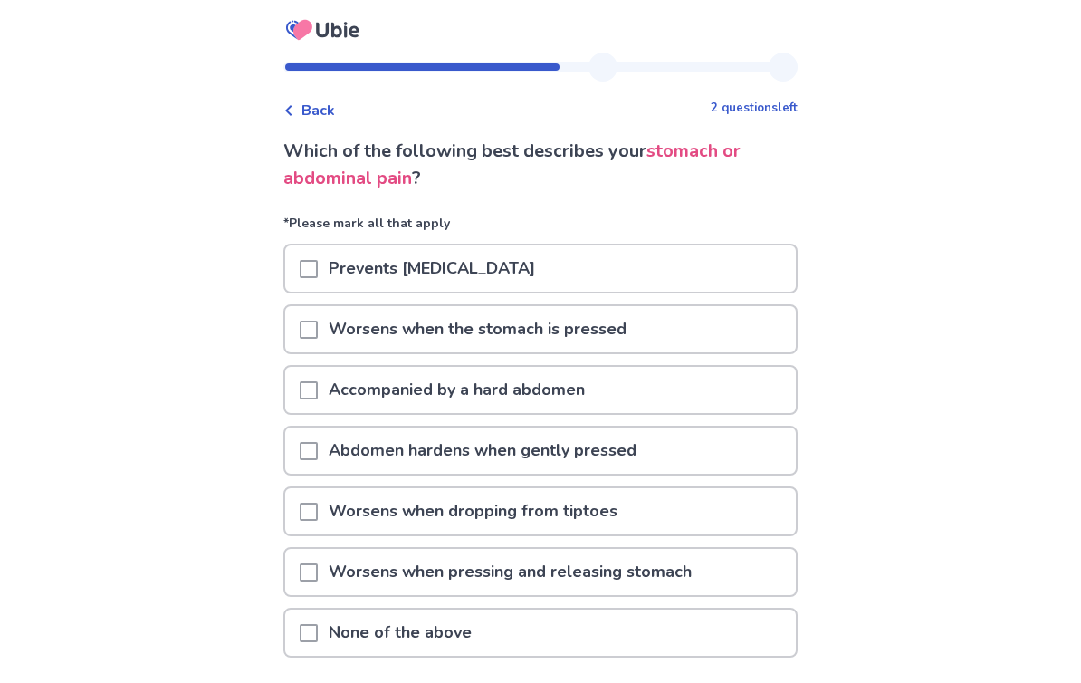
click at [306, 638] on div "None of the above" at bounding box center [540, 632] width 511 height 46
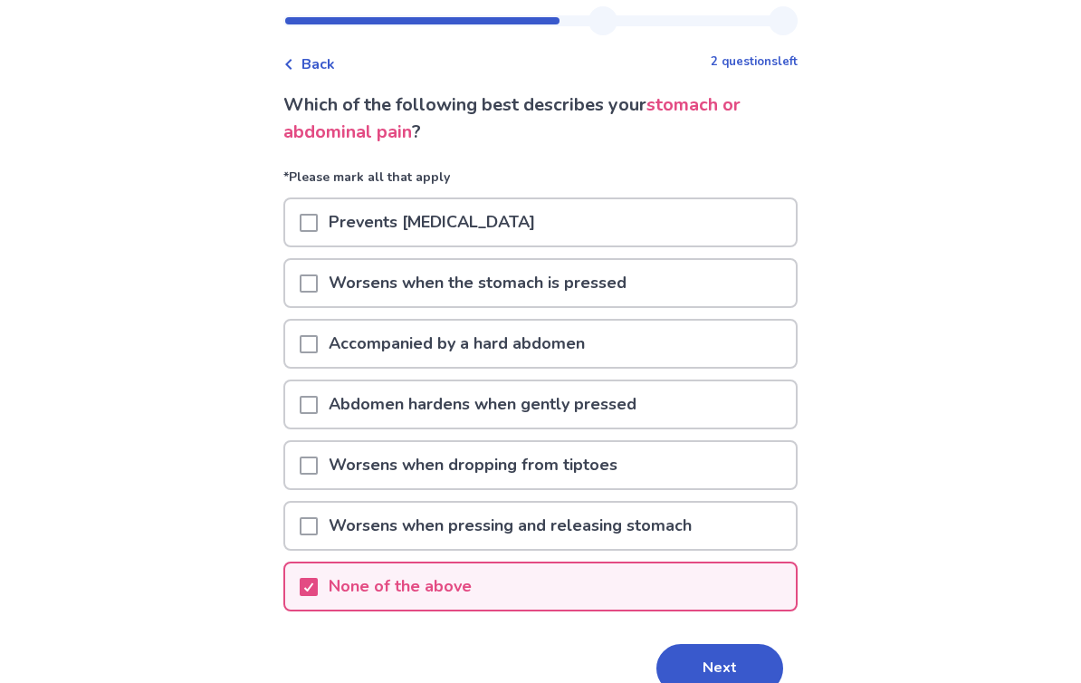
scroll to position [105, 0]
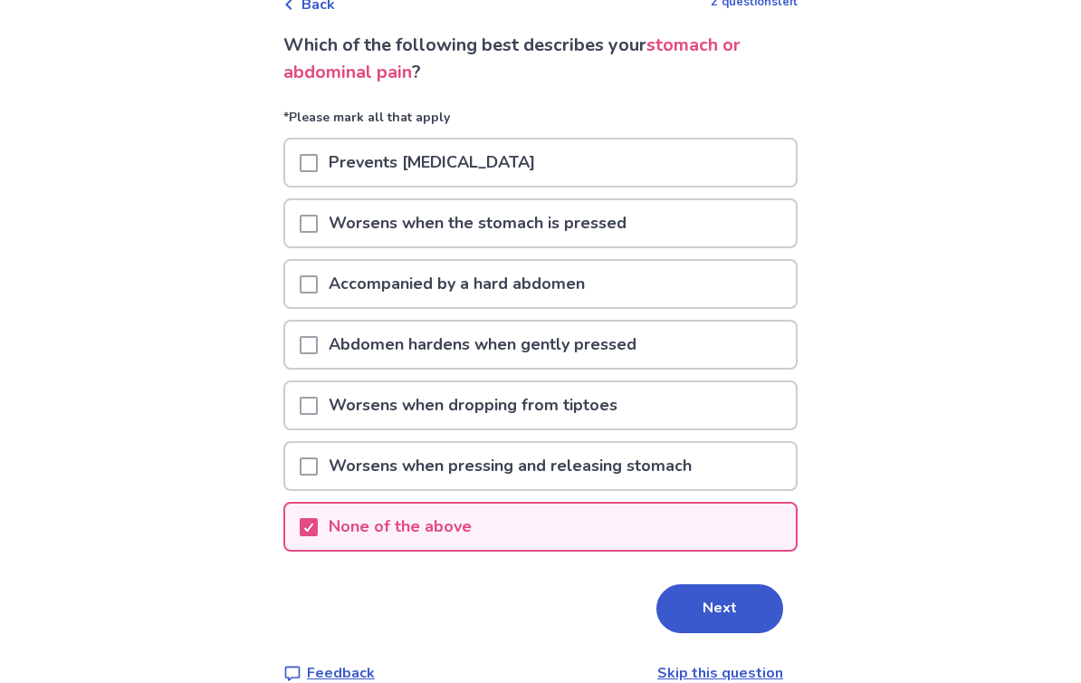
click at [711, 615] on button "Next" at bounding box center [720, 609] width 127 height 49
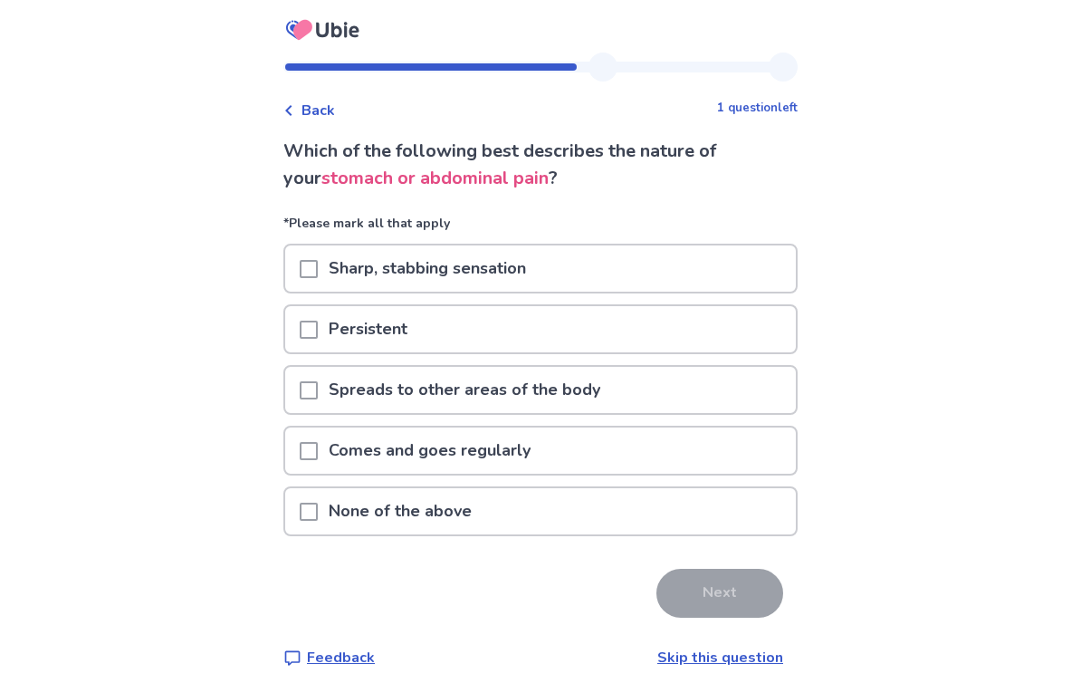
click at [312, 464] on div at bounding box center [309, 450] width 18 height 46
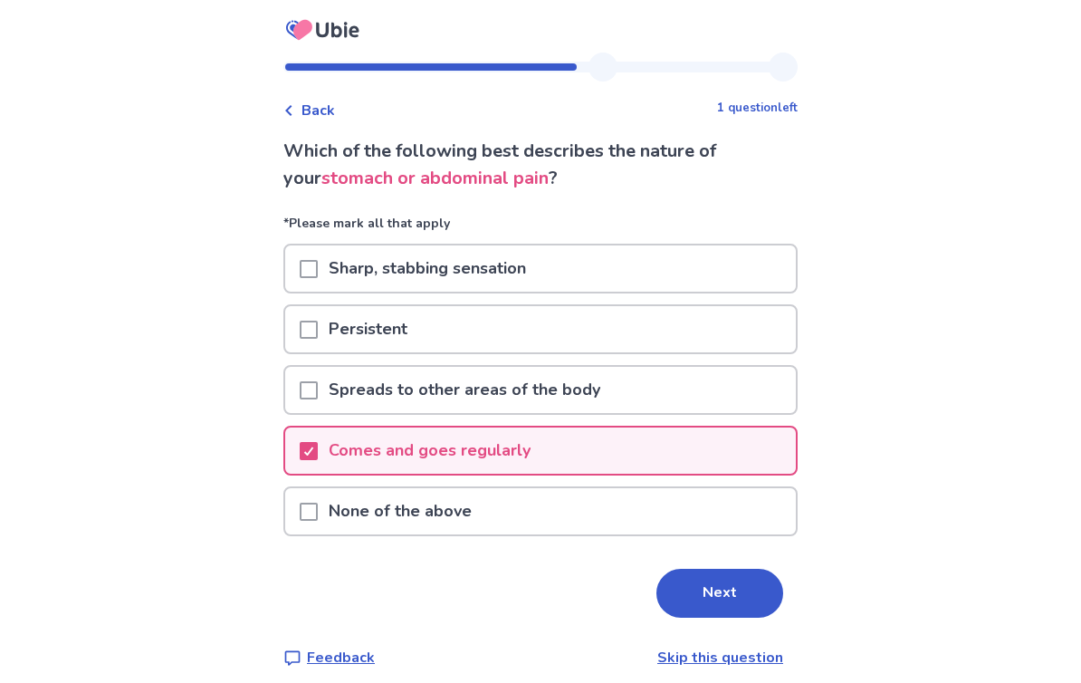
click at [712, 600] on button "Next" at bounding box center [720, 593] width 127 height 49
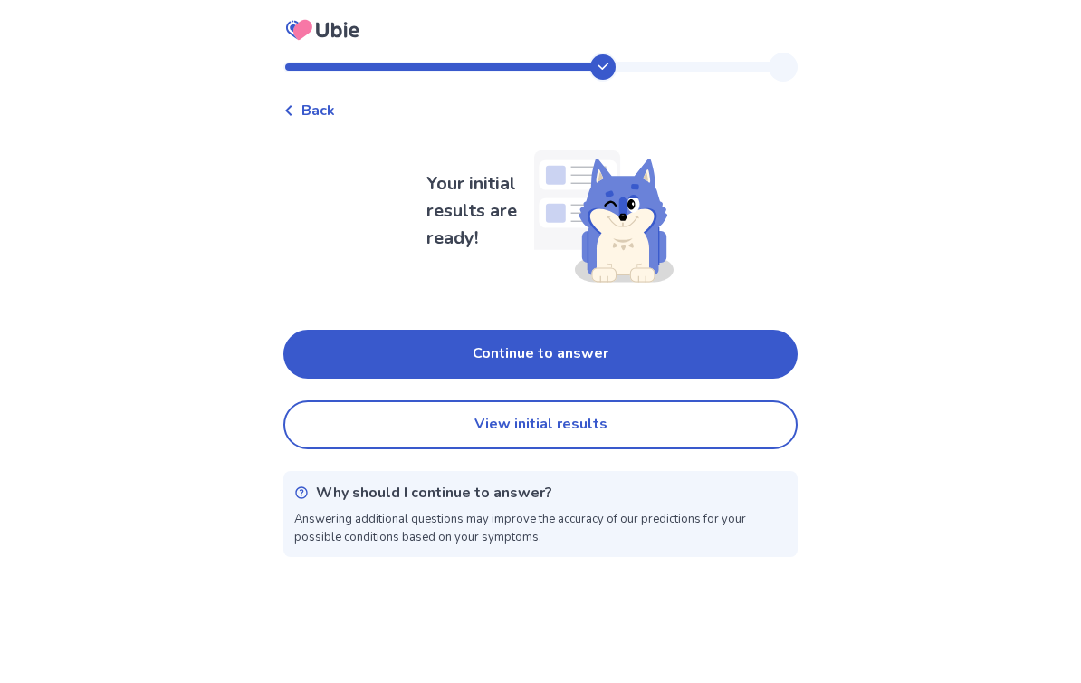
click at [389, 442] on button "View initial results" at bounding box center [540, 424] width 514 height 49
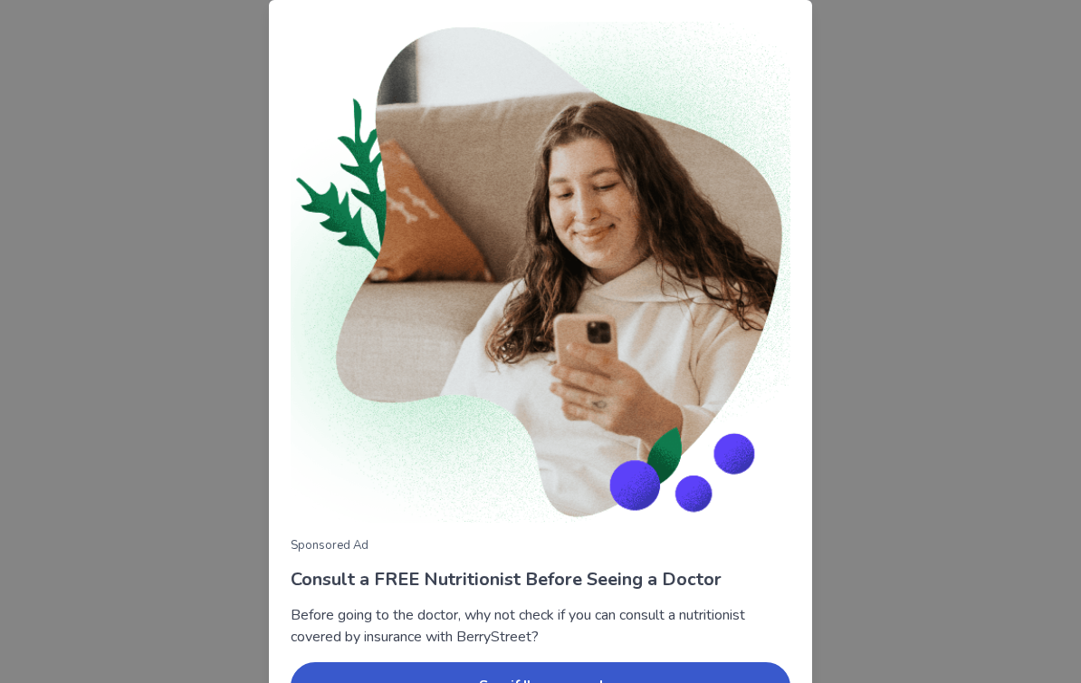
scroll to position [109, 0]
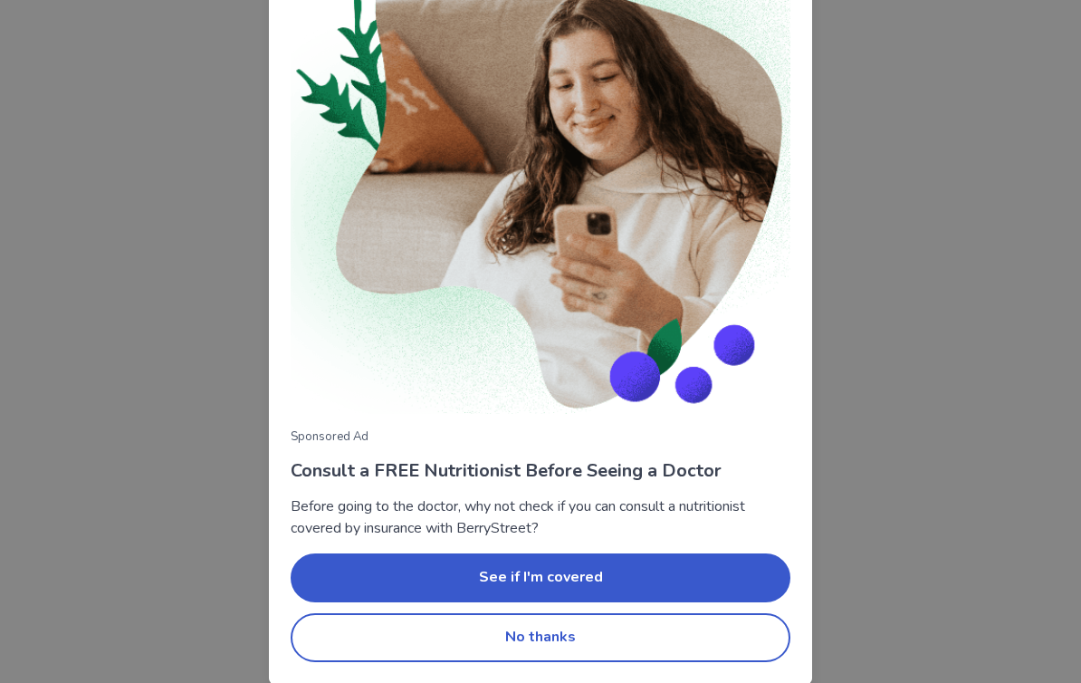
click at [460, 638] on button "No thanks" at bounding box center [541, 637] width 500 height 49
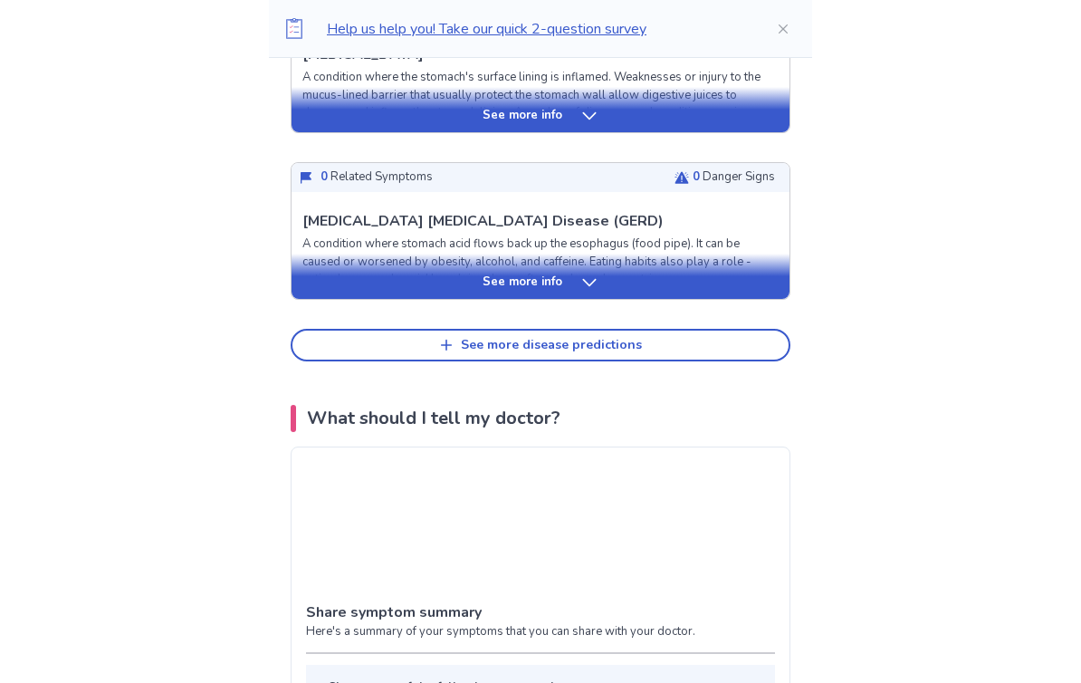
scroll to position [911, 0]
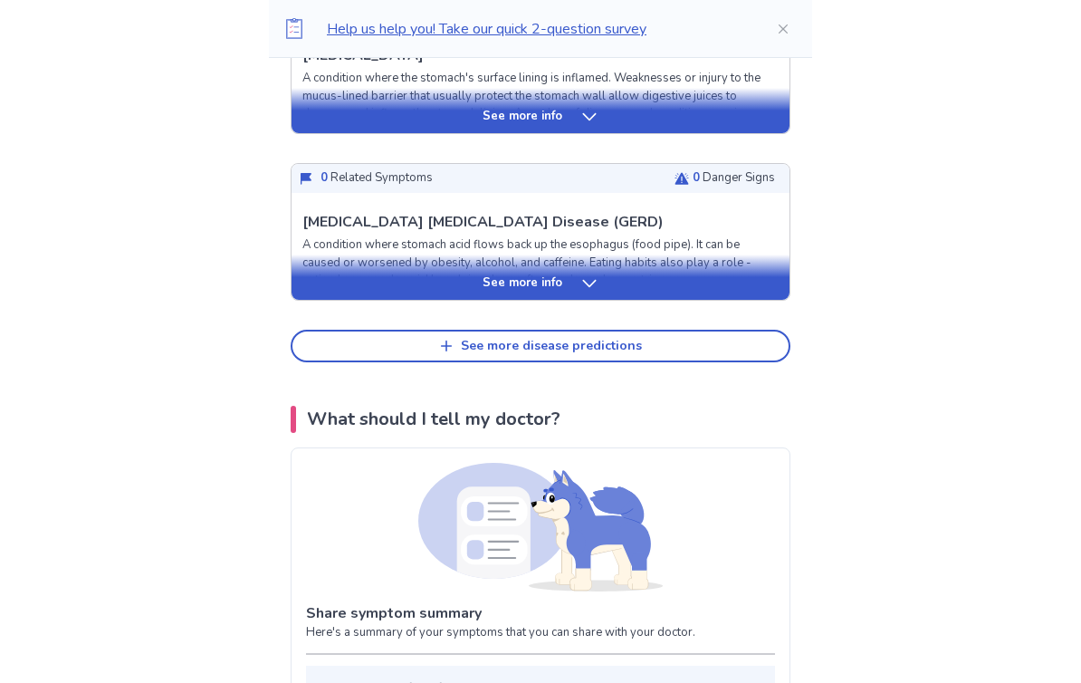
click at [599, 266] on div "See more info" at bounding box center [541, 276] width 498 height 45
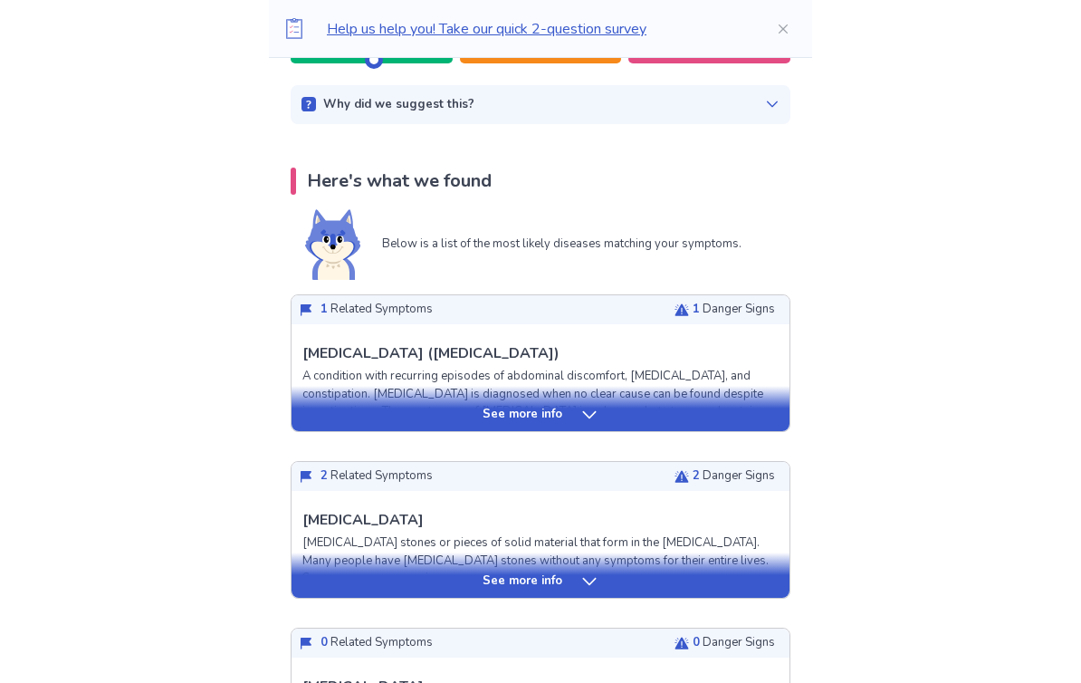
scroll to position [284, 0]
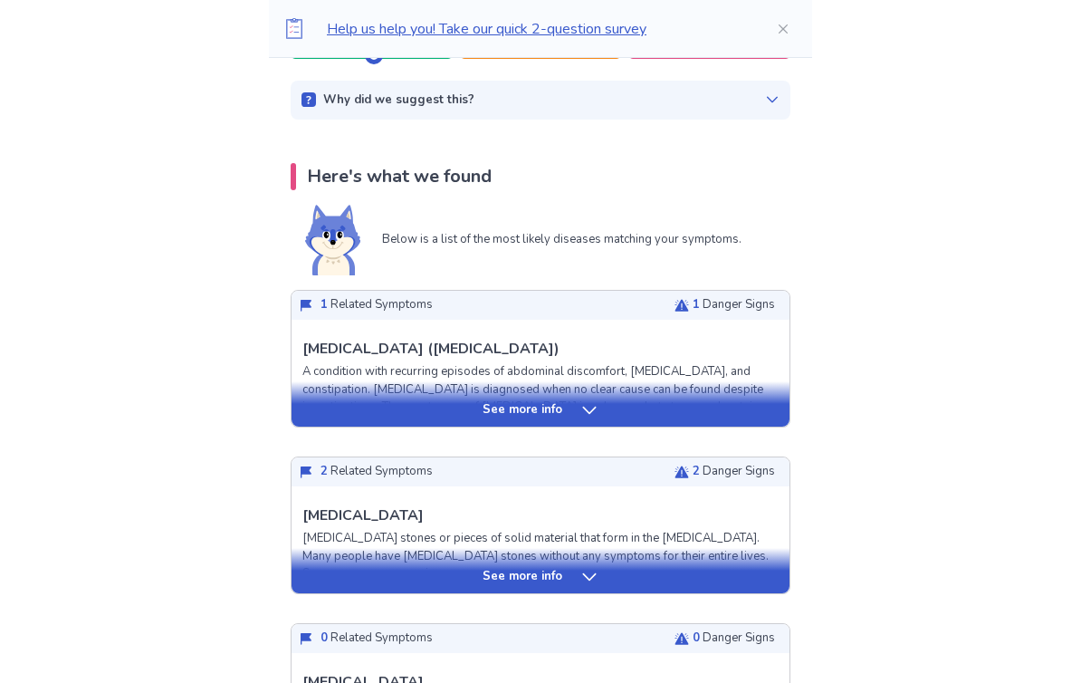
click at [347, 423] on div "See more info" at bounding box center [541, 403] width 498 height 45
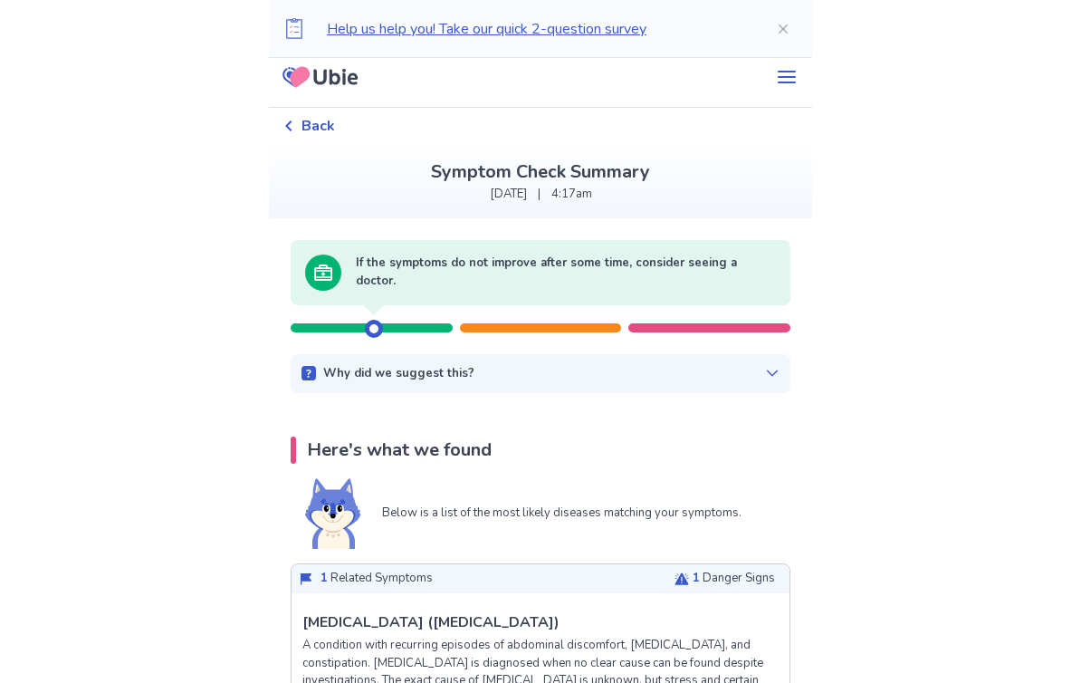
scroll to position [2, 0]
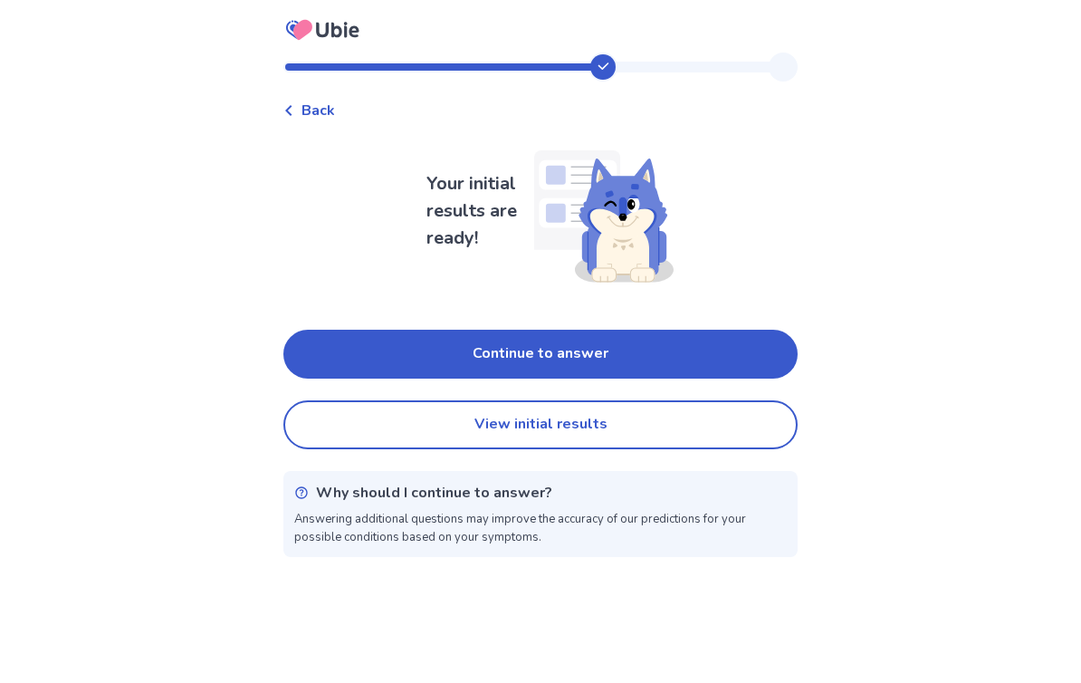
click at [324, 356] on button "Continue to answer" at bounding box center [540, 354] width 514 height 49
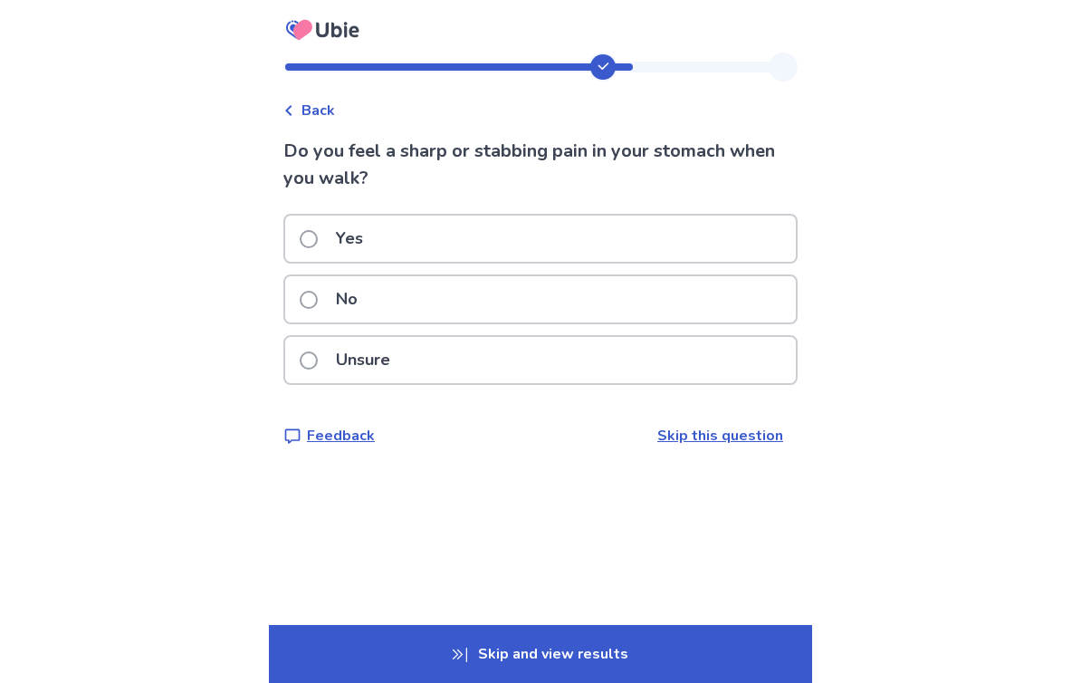
click at [312, 299] on span at bounding box center [309, 300] width 18 height 18
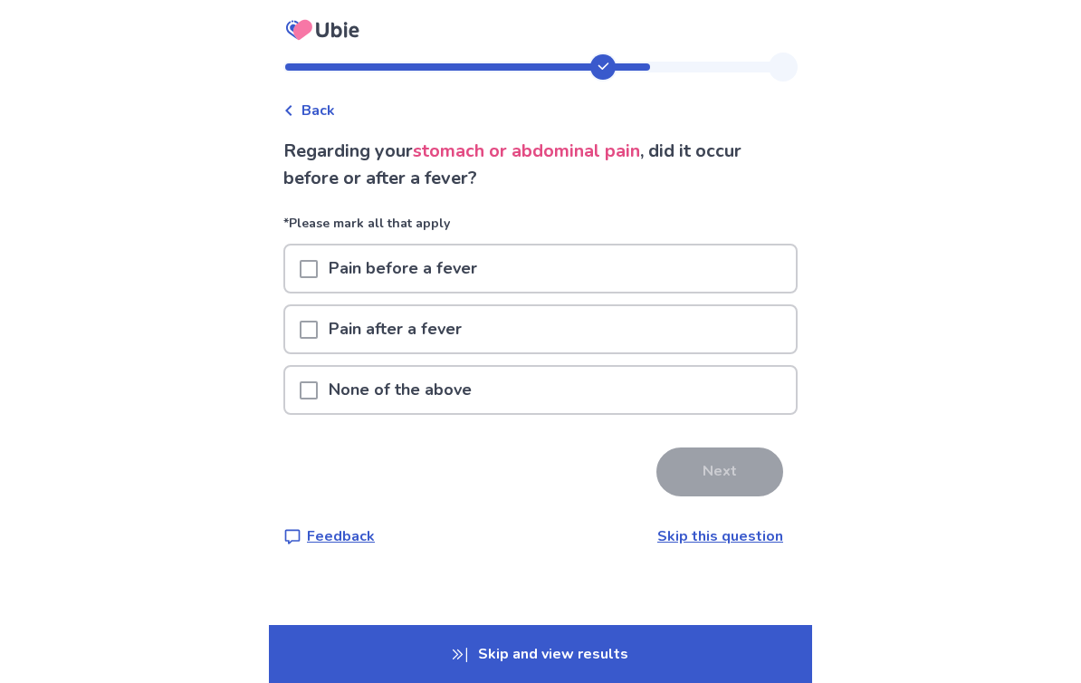
click at [318, 267] on span at bounding box center [309, 269] width 18 height 18
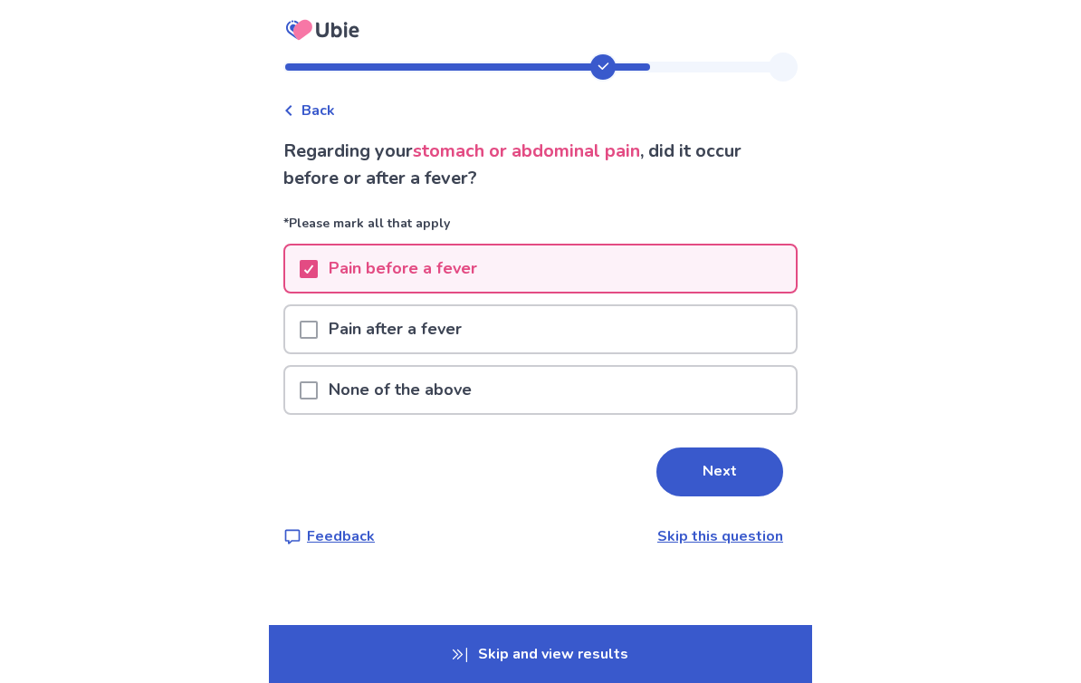
click at [312, 346] on div at bounding box center [309, 329] width 18 height 46
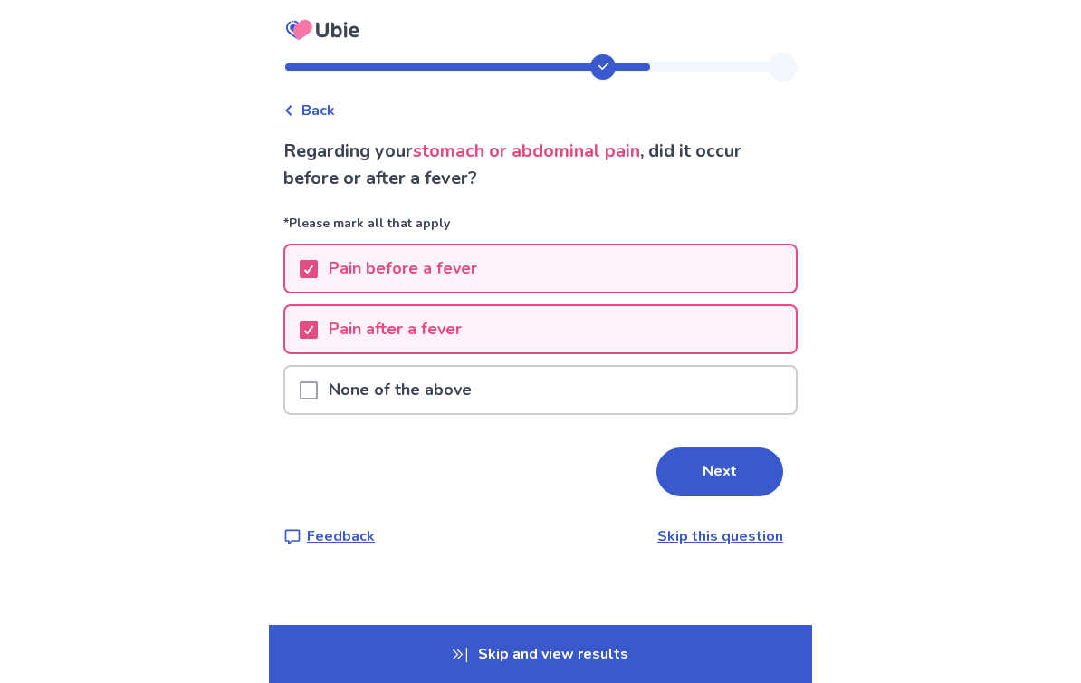
click at [318, 341] on div at bounding box center [309, 329] width 18 height 46
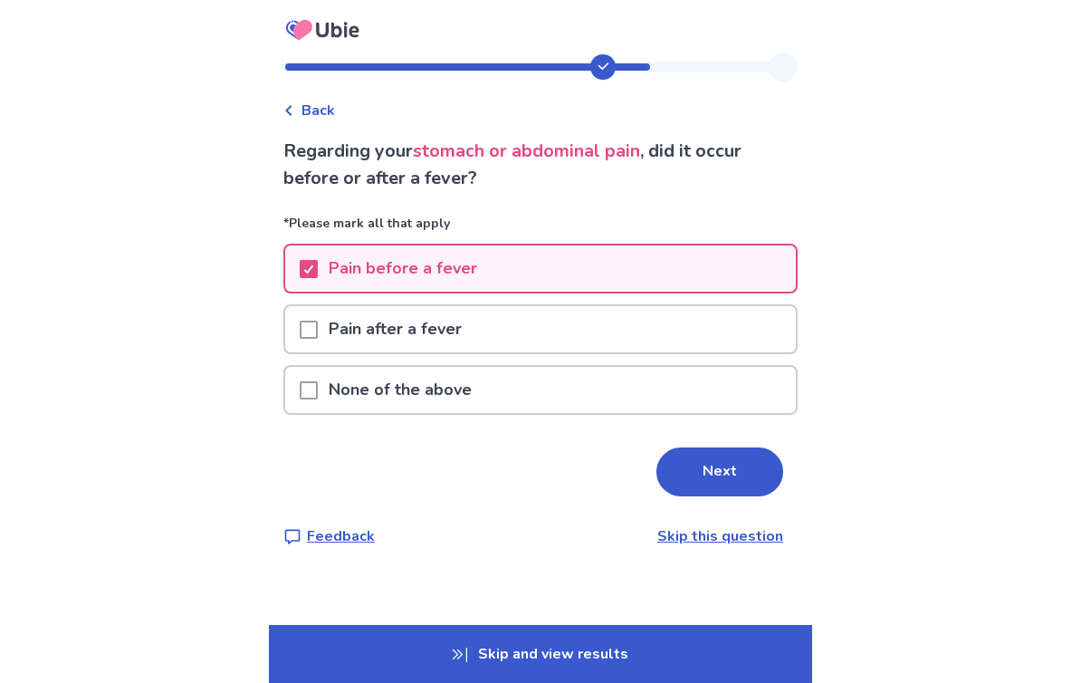
click at [318, 266] on span at bounding box center [309, 269] width 18 height 18
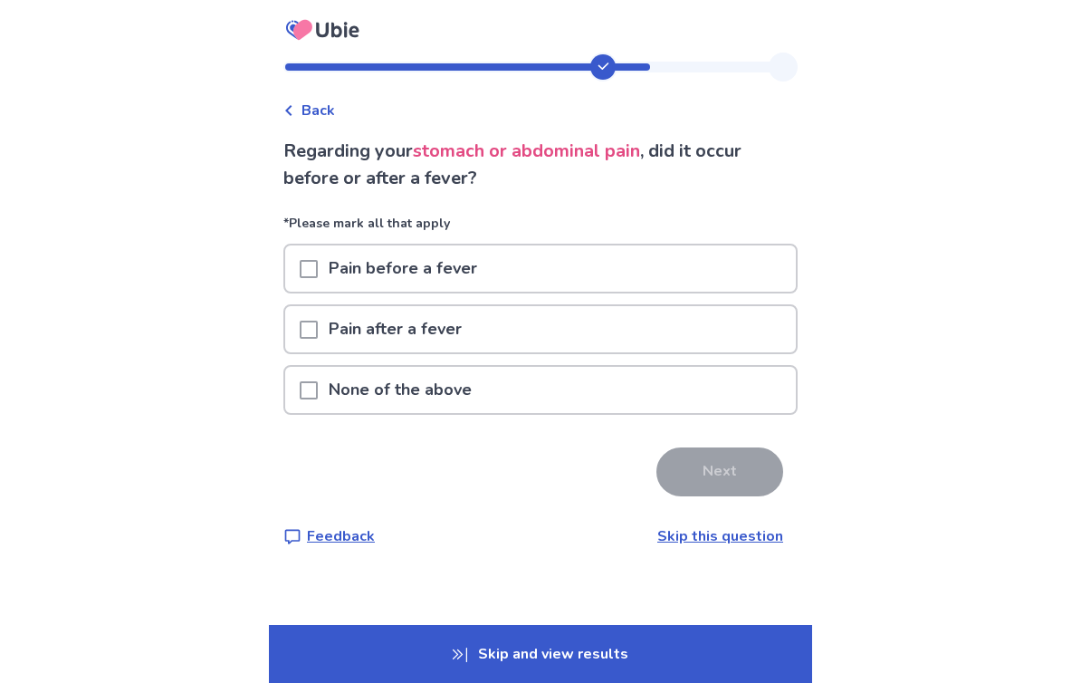
click at [311, 399] on div at bounding box center [309, 390] width 18 height 46
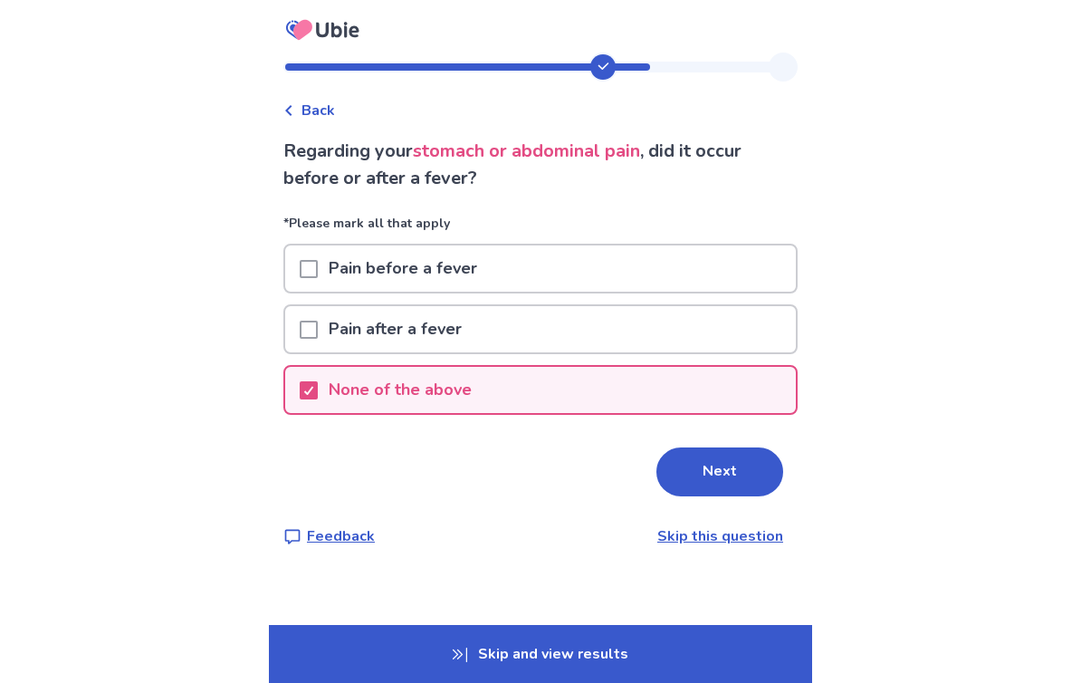
click at [734, 474] on button "Next" at bounding box center [720, 471] width 127 height 49
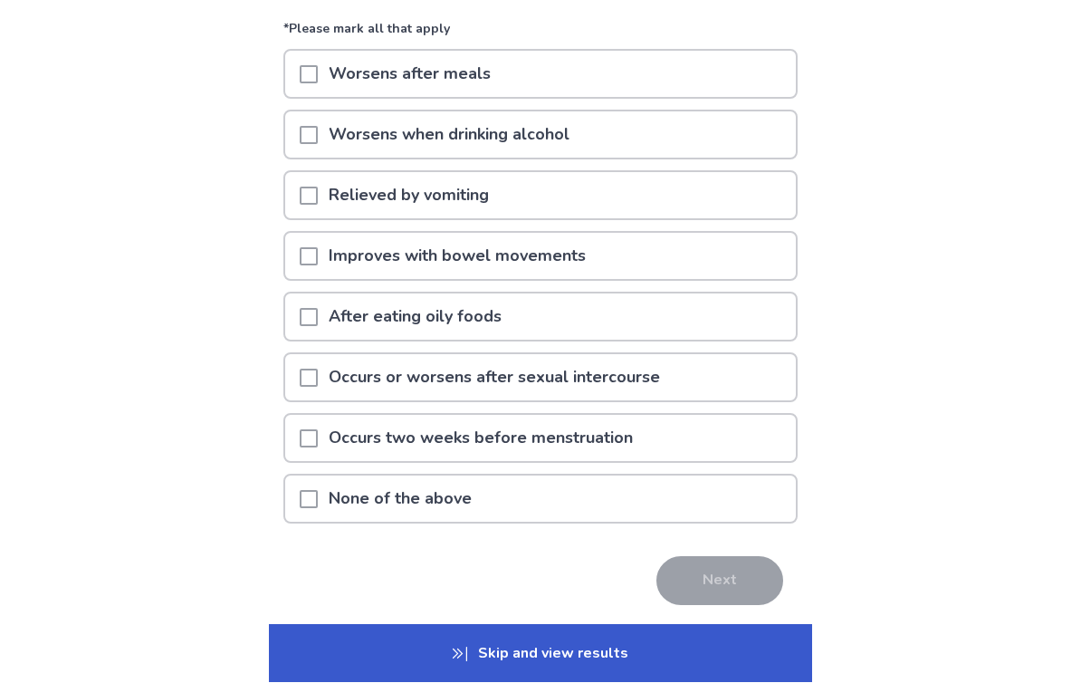
scroll to position [184, 0]
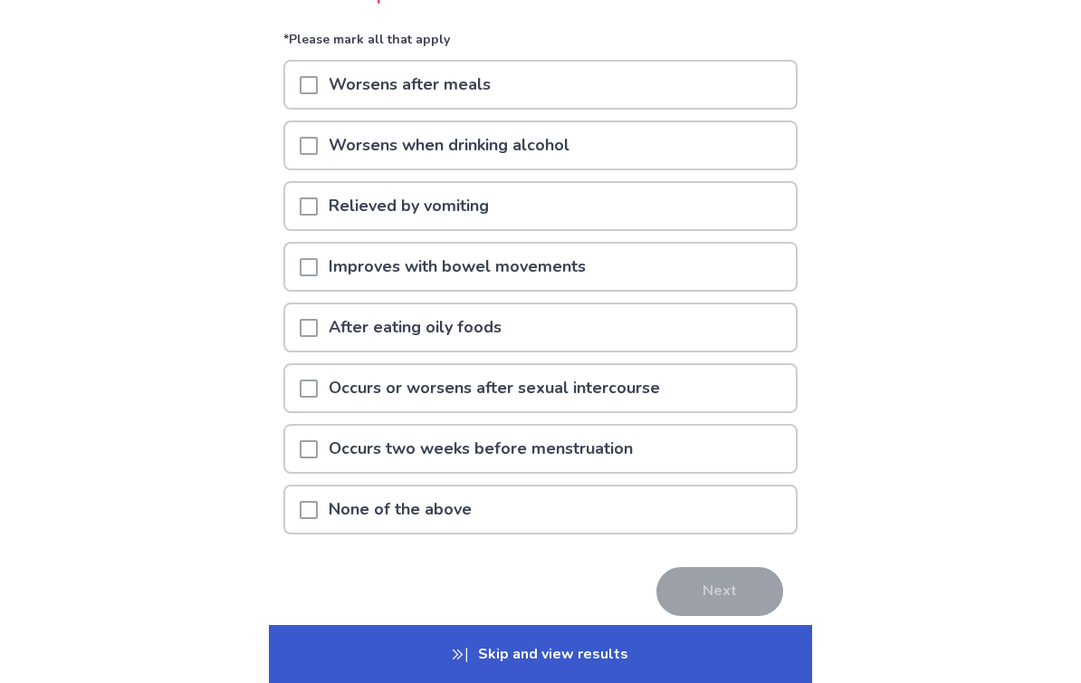
click at [318, 518] on span at bounding box center [309, 510] width 18 height 18
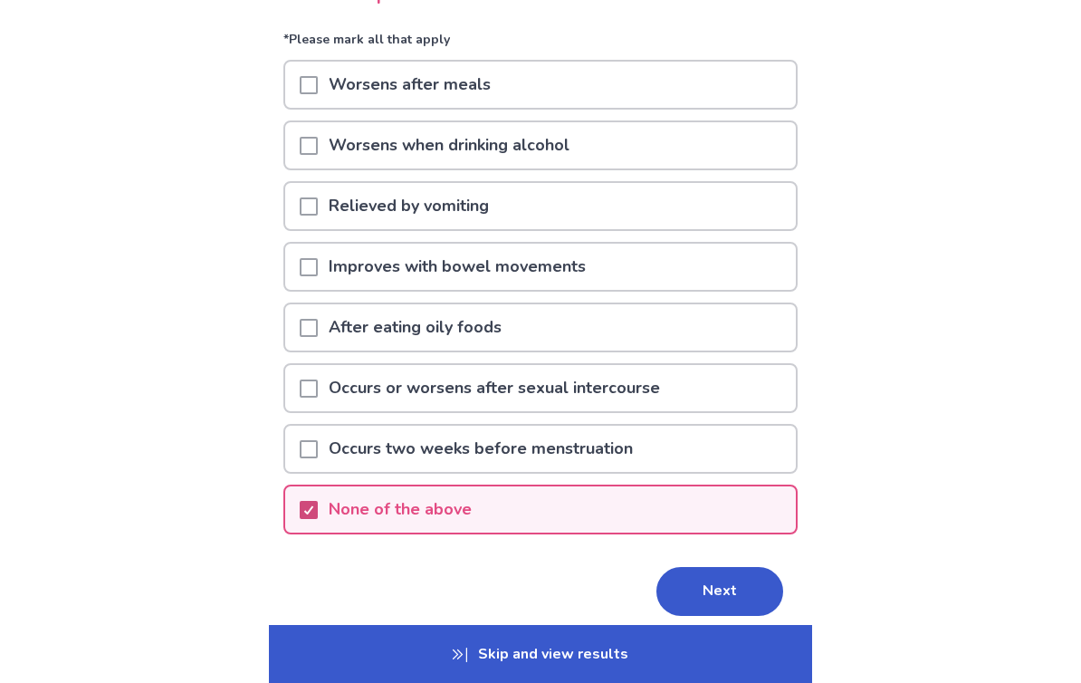
click at [726, 595] on button "Next" at bounding box center [720, 591] width 127 height 49
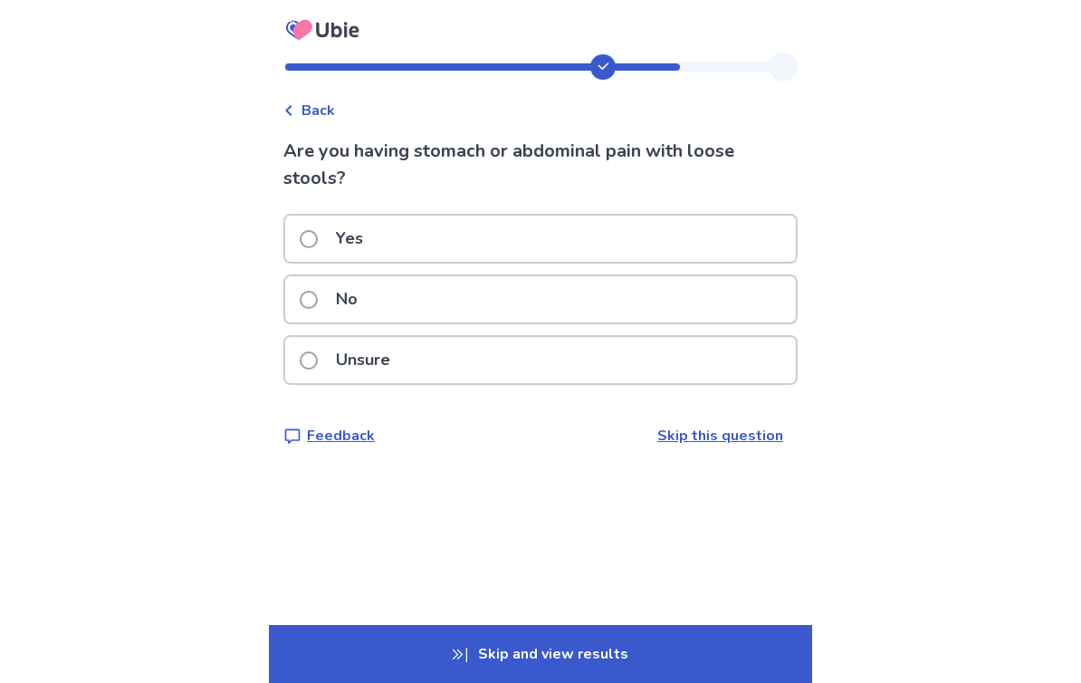
click at [312, 240] on span at bounding box center [309, 239] width 18 height 18
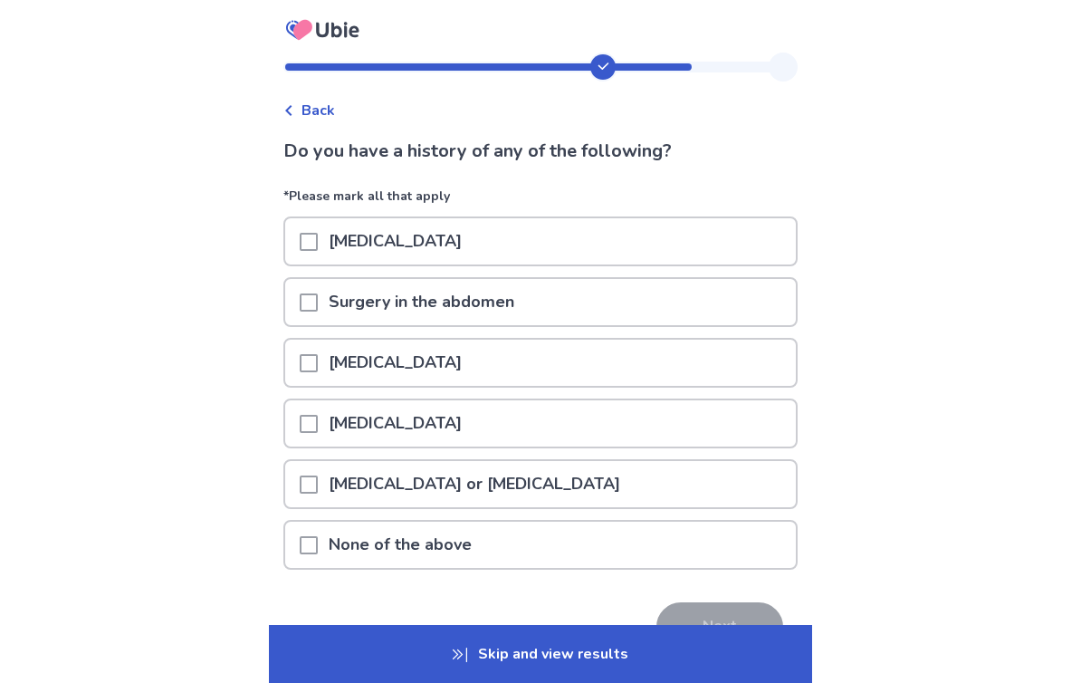
click at [311, 555] on div at bounding box center [309, 545] width 18 height 46
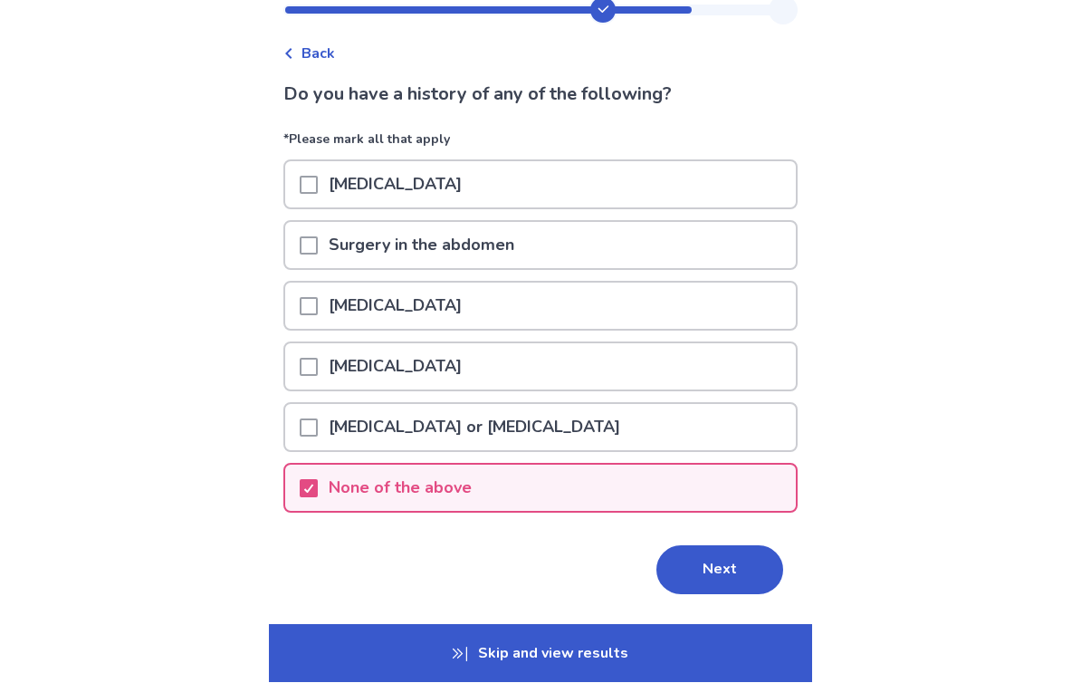
scroll to position [75, 0]
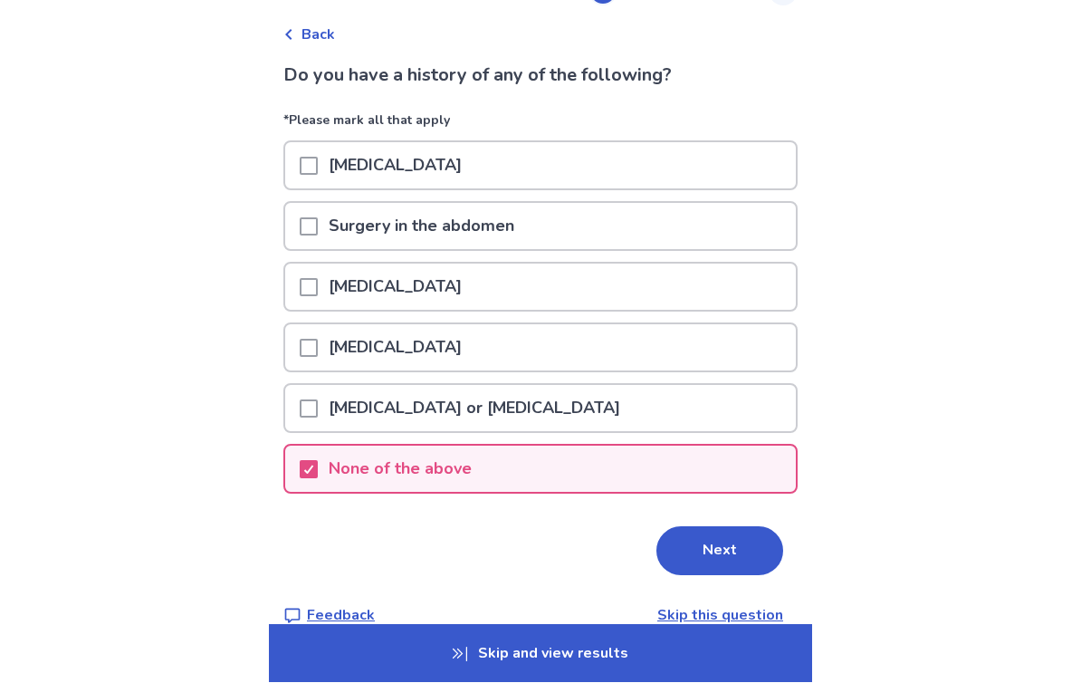
click at [720, 574] on button "Next" at bounding box center [720, 551] width 127 height 49
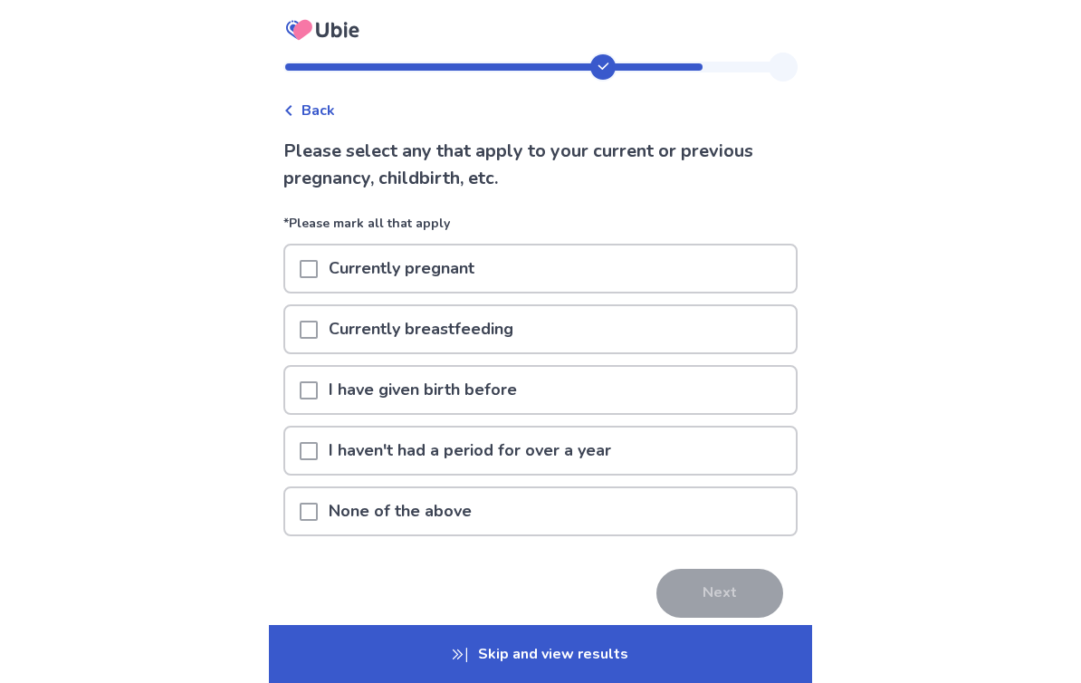
click at [316, 396] on span at bounding box center [309, 390] width 18 height 18
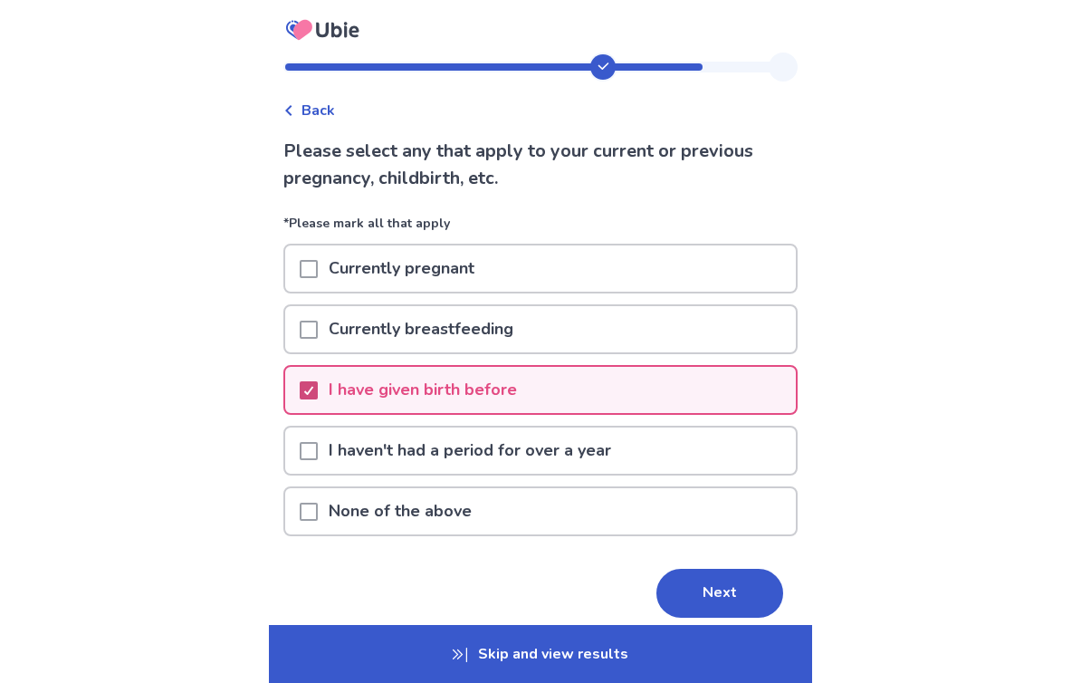
click at [733, 599] on button "Next" at bounding box center [720, 593] width 127 height 49
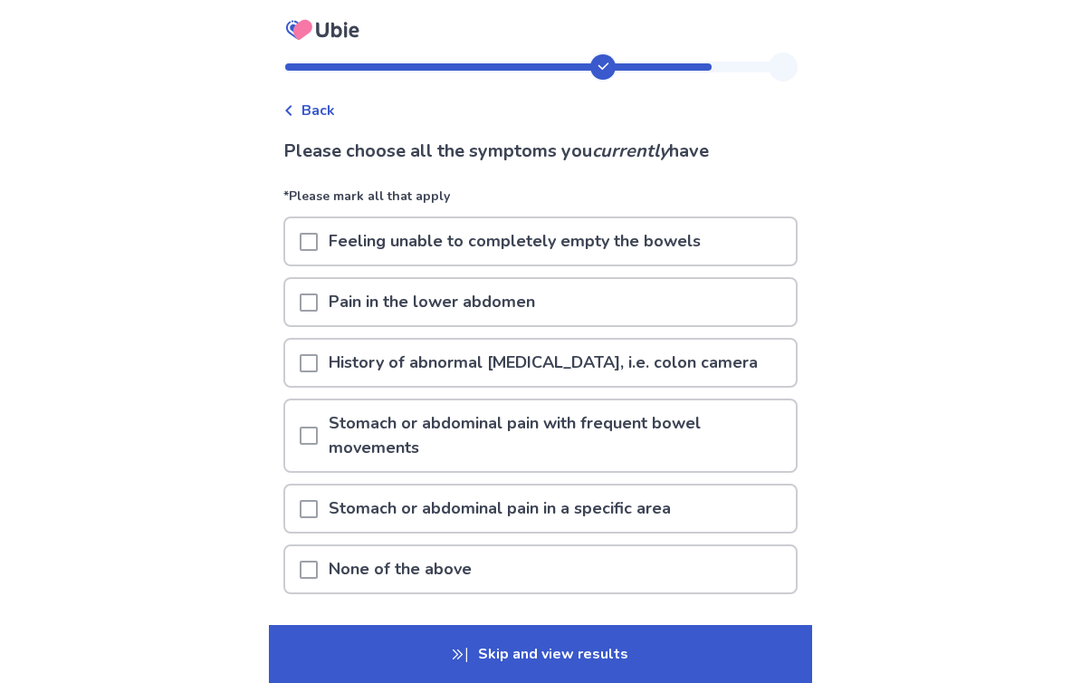
click at [306, 374] on div "History of abnormal colonoscopy, i.e. colon camera" at bounding box center [540, 363] width 511 height 46
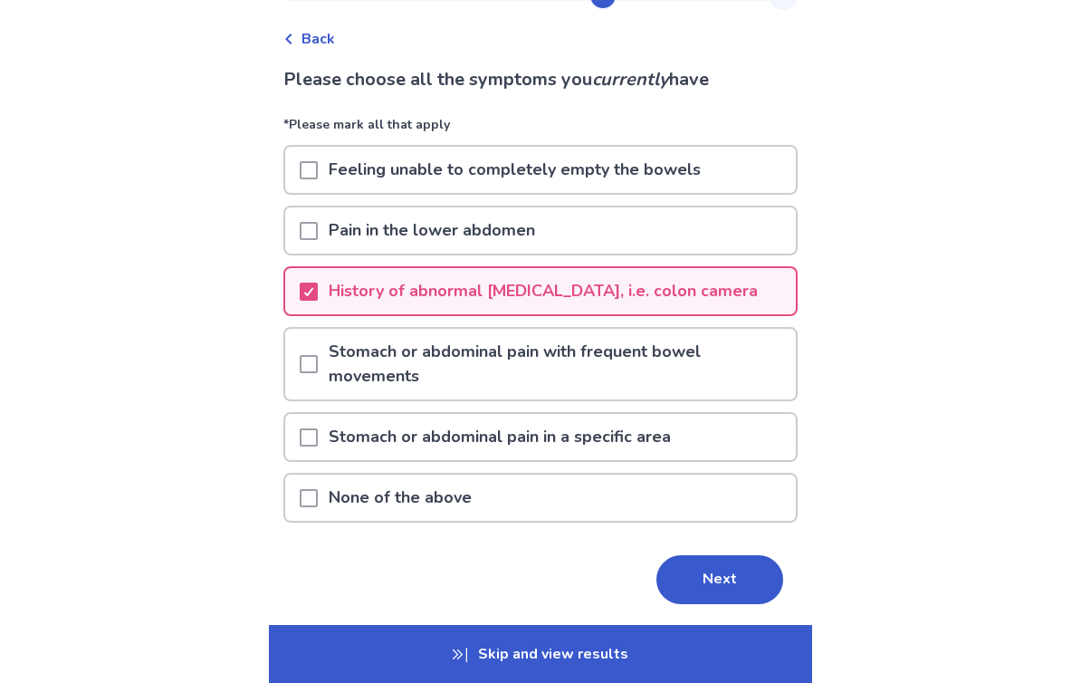
scroll to position [100, 0]
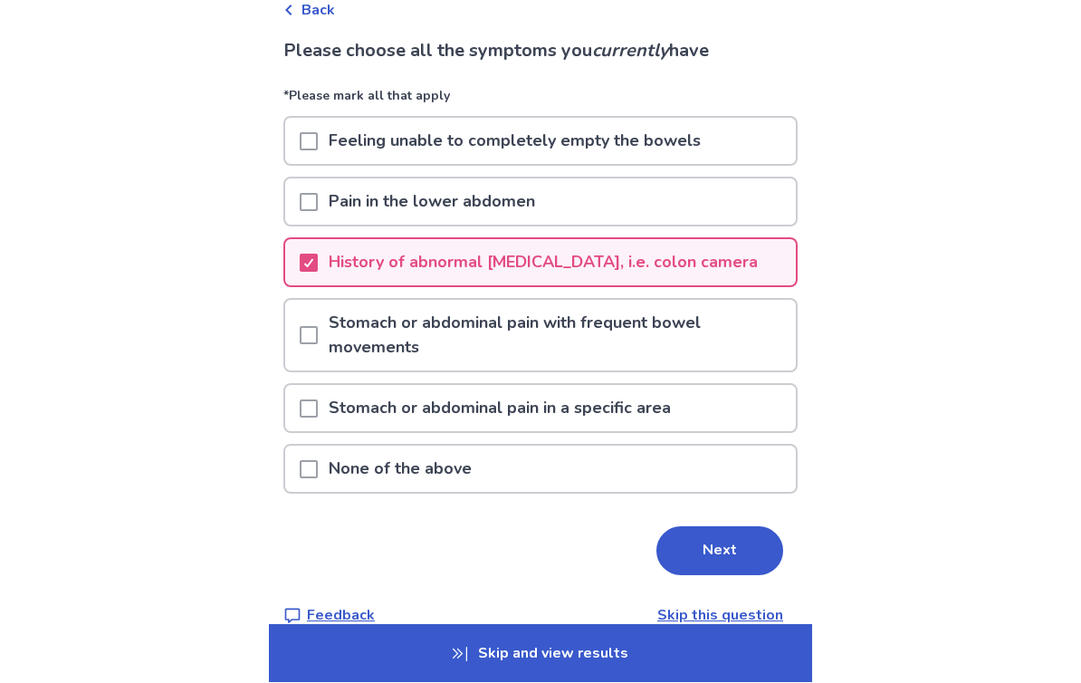
click at [318, 417] on span at bounding box center [309, 409] width 18 height 18
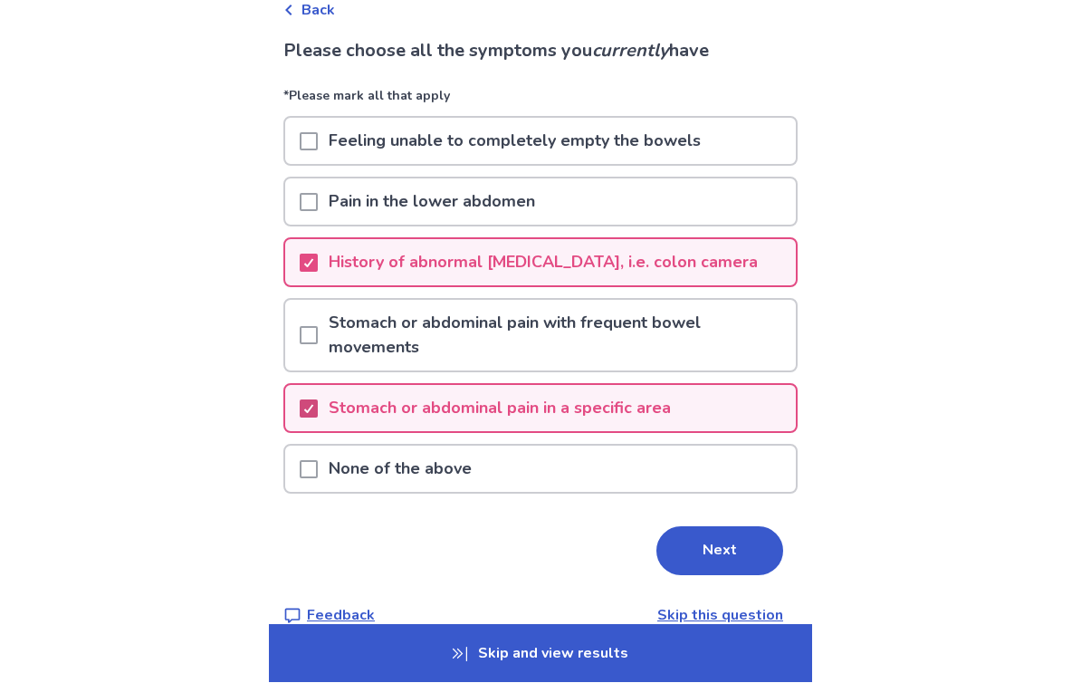
click at [728, 549] on button "Next" at bounding box center [720, 551] width 127 height 49
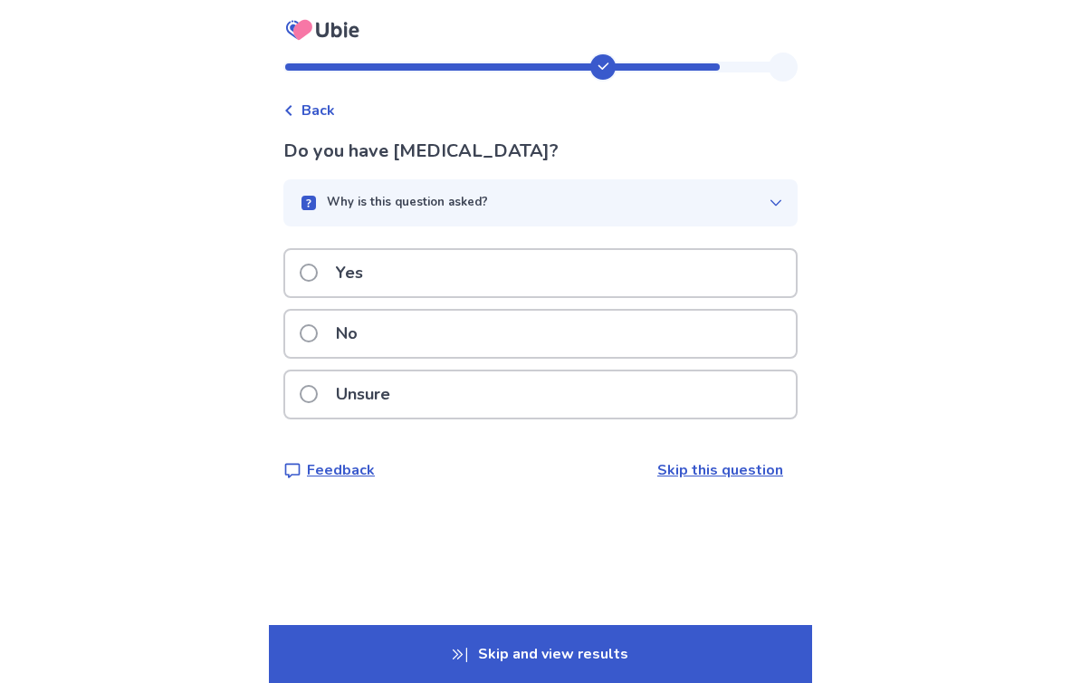
scroll to position [1, 0]
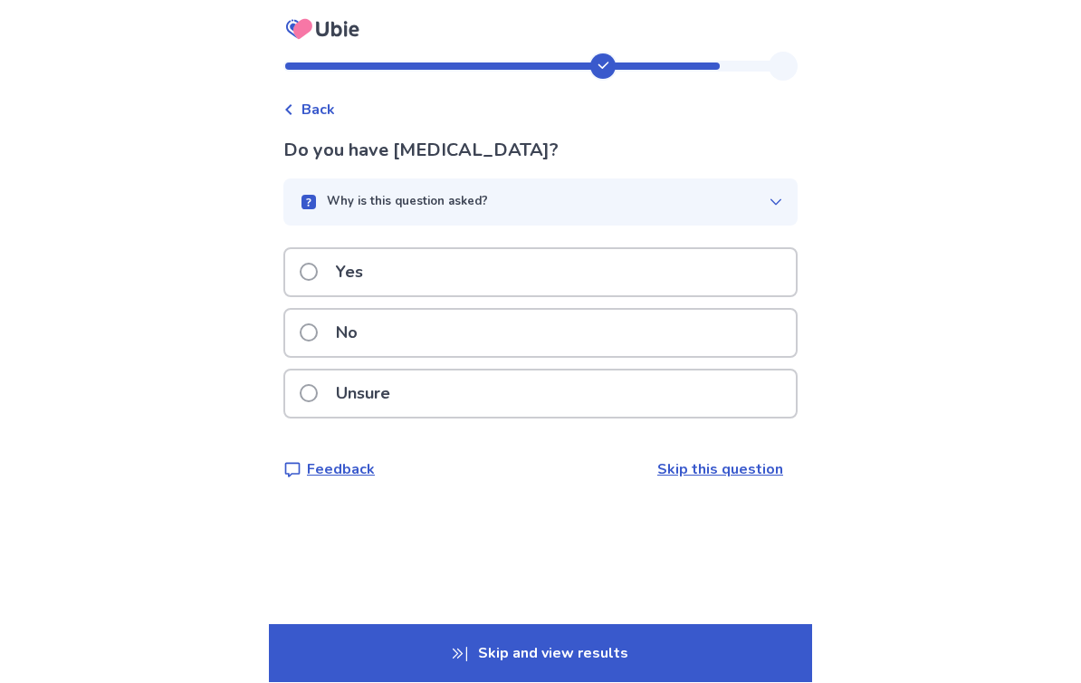
click at [318, 279] on span at bounding box center [309, 273] width 18 height 18
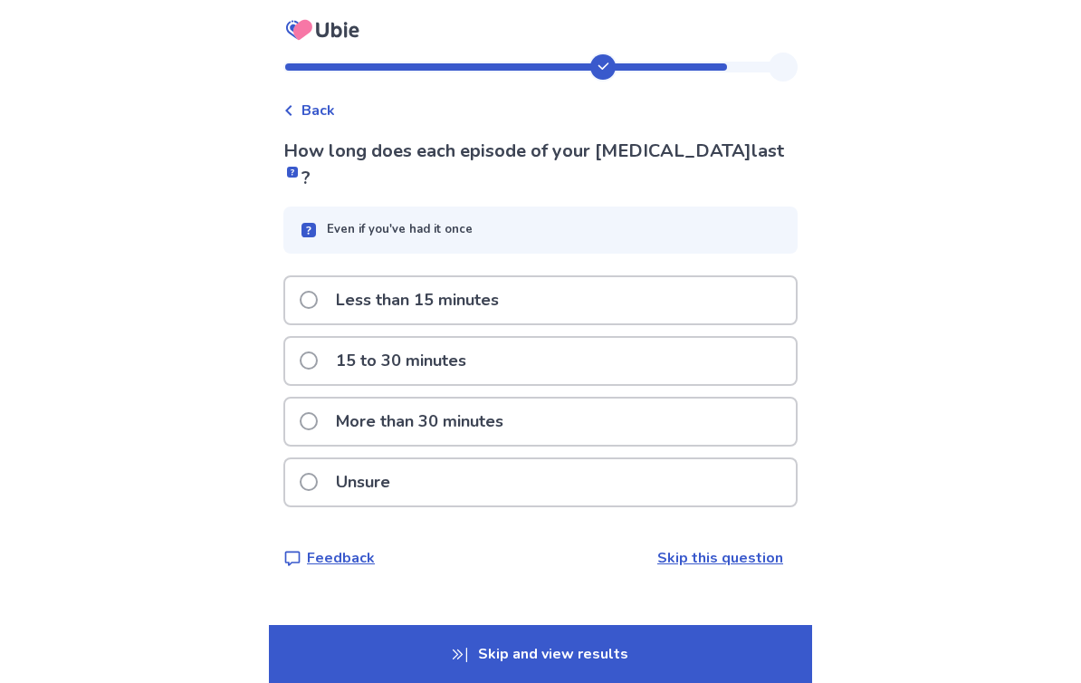
click at [314, 412] on span at bounding box center [309, 421] width 18 height 18
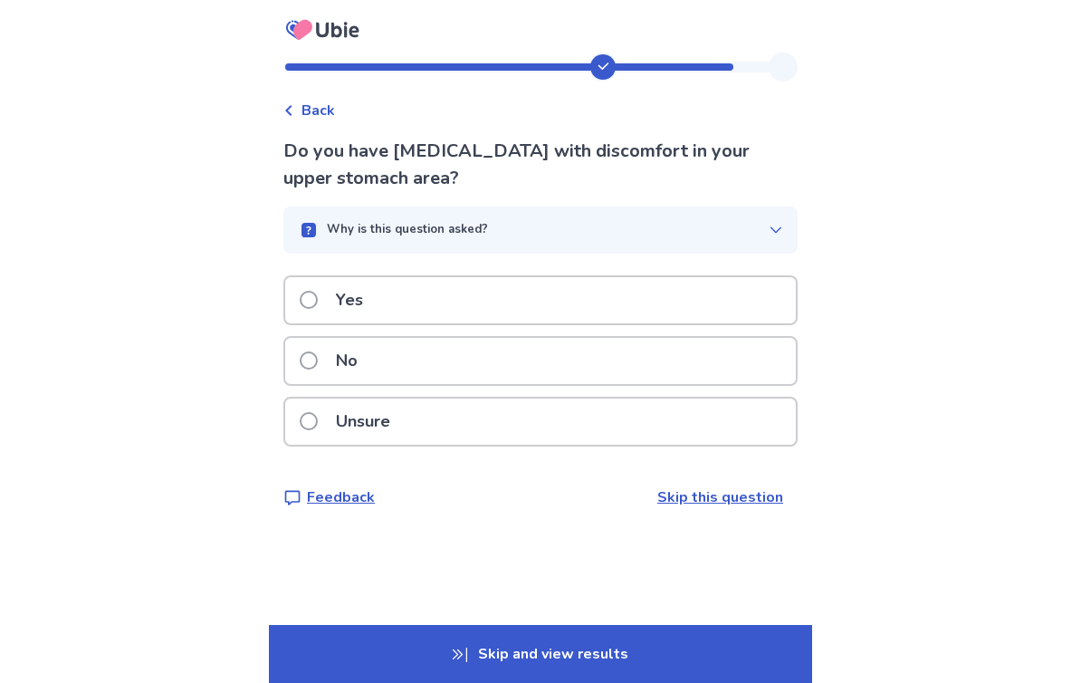
click at [315, 433] on label "Unsure" at bounding box center [350, 421] width 101 height 46
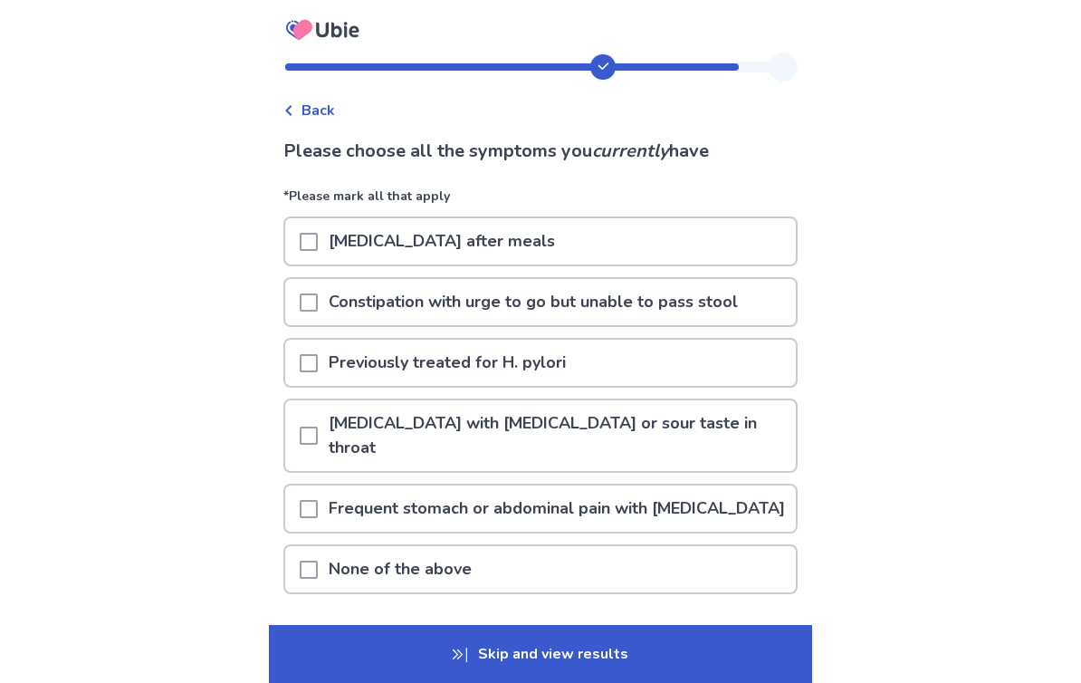
click at [339, 240] on p "Abdominal bloating after meals" at bounding box center [442, 241] width 248 height 46
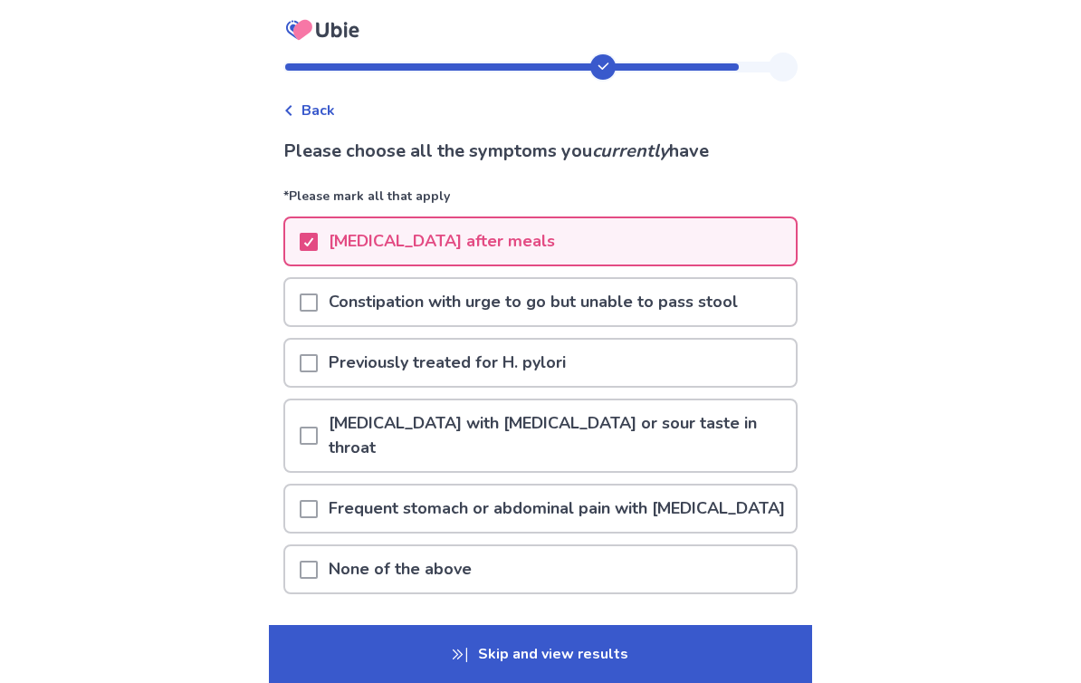
click at [318, 444] on div at bounding box center [309, 435] width 18 height 71
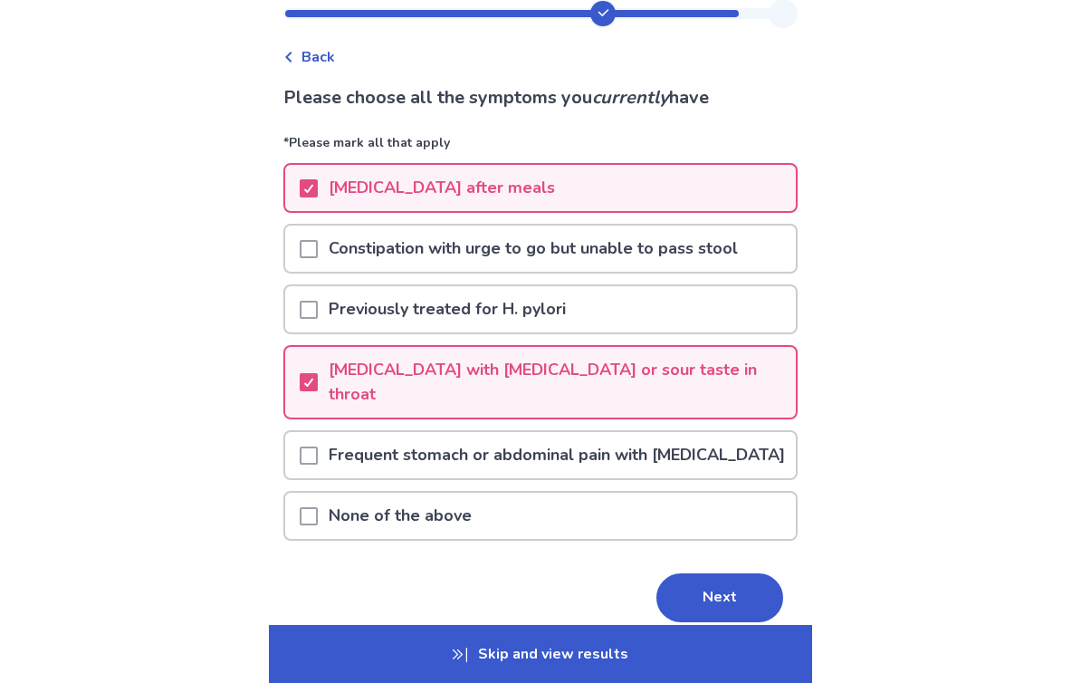
scroll to position [100, 0]
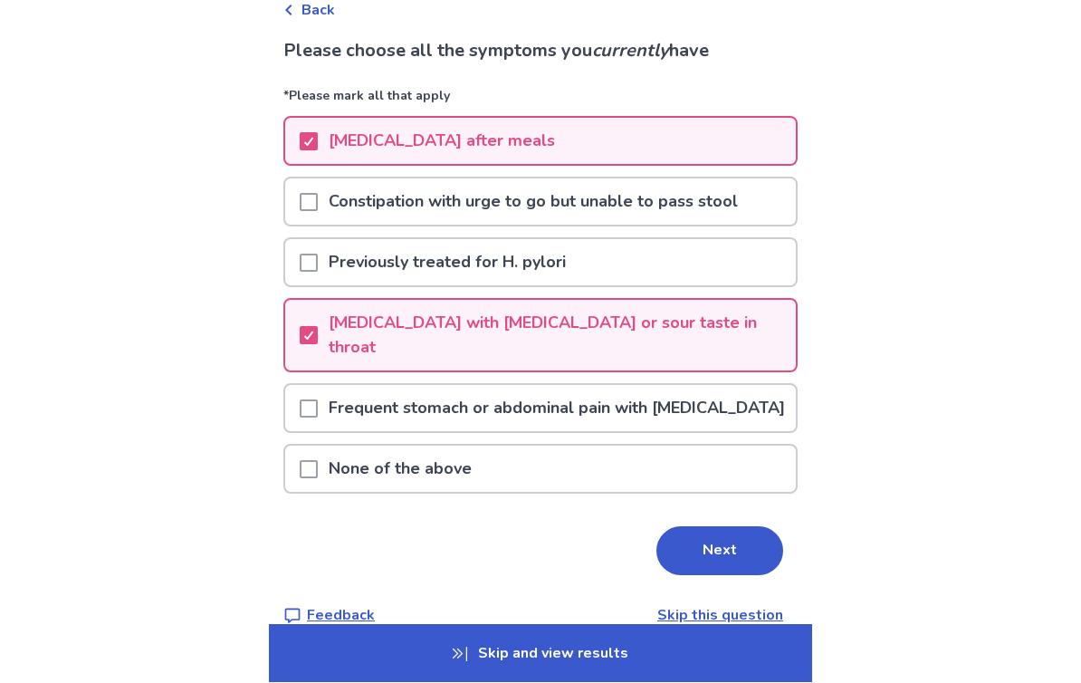
click at [705, 551] on button "Next" at bounding box center [720, 551] width 127 height 49
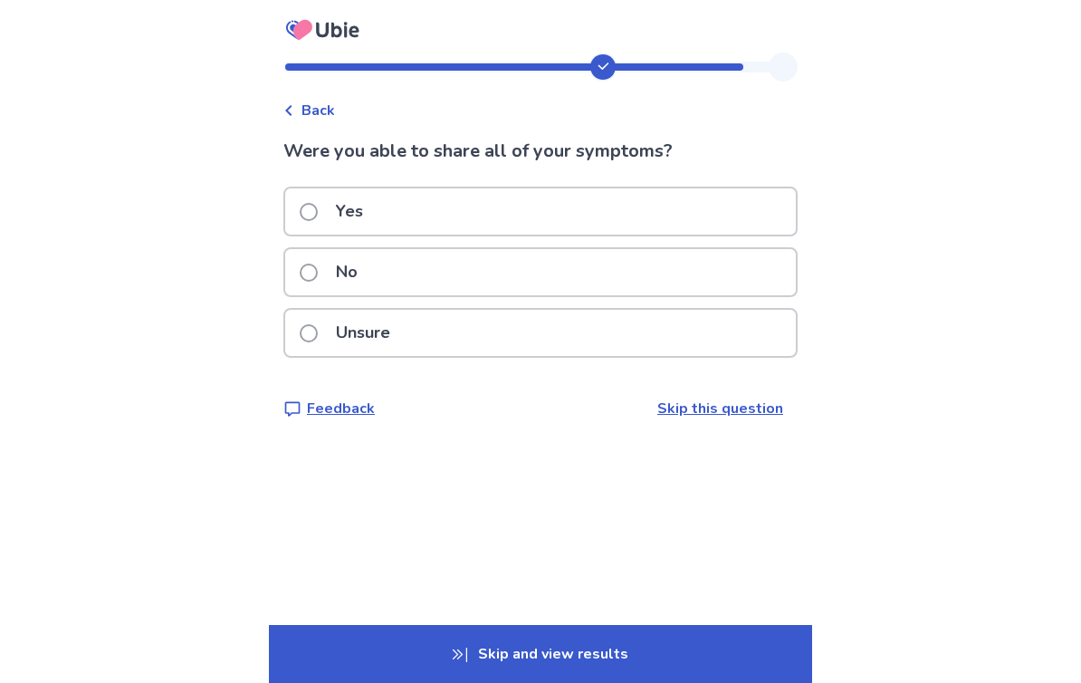
click at [312, 209] on span at bounding box center [309, 212] width 18 height 18
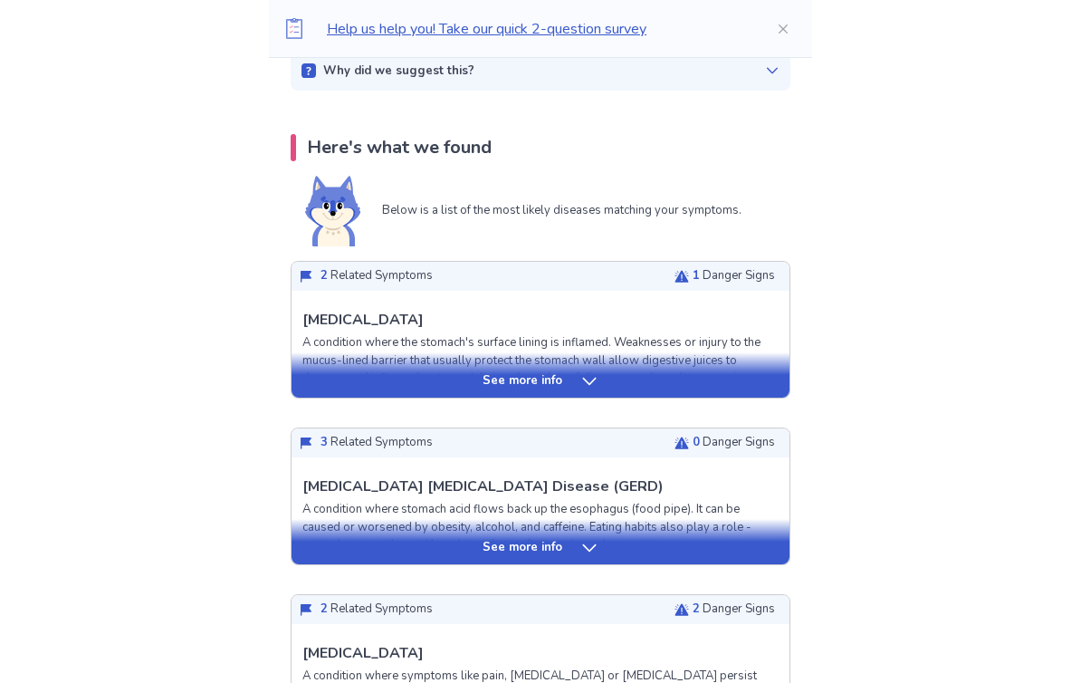
scroll to position [303, 0]
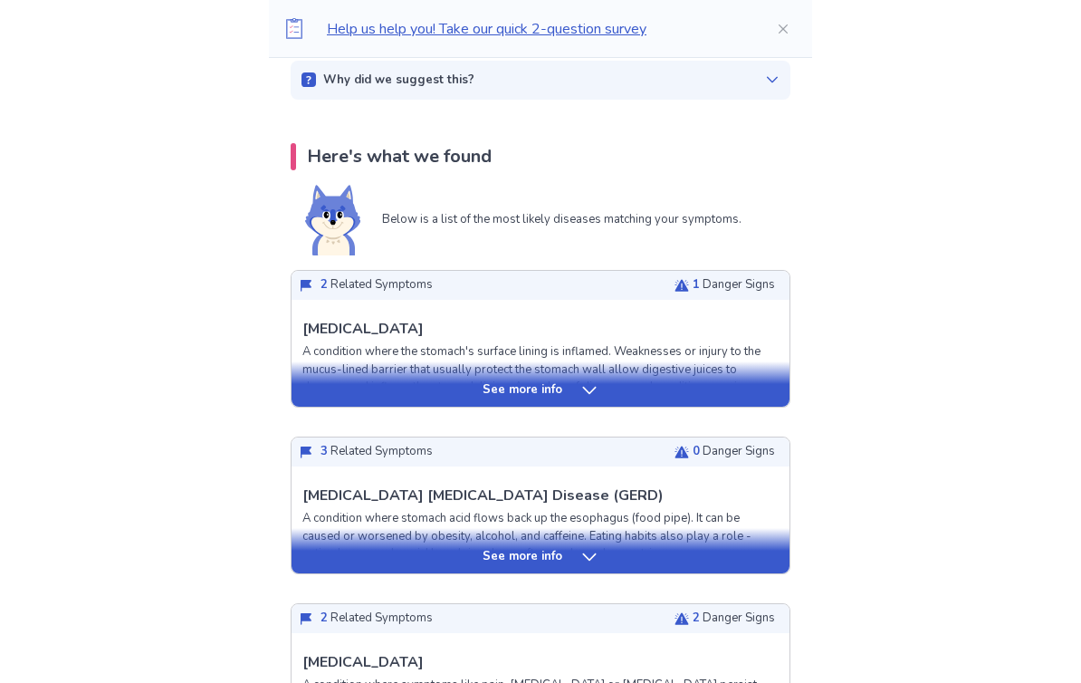
click at [565, 405] on div "See more info" at bounding box center [541, 384] width 498 height 45
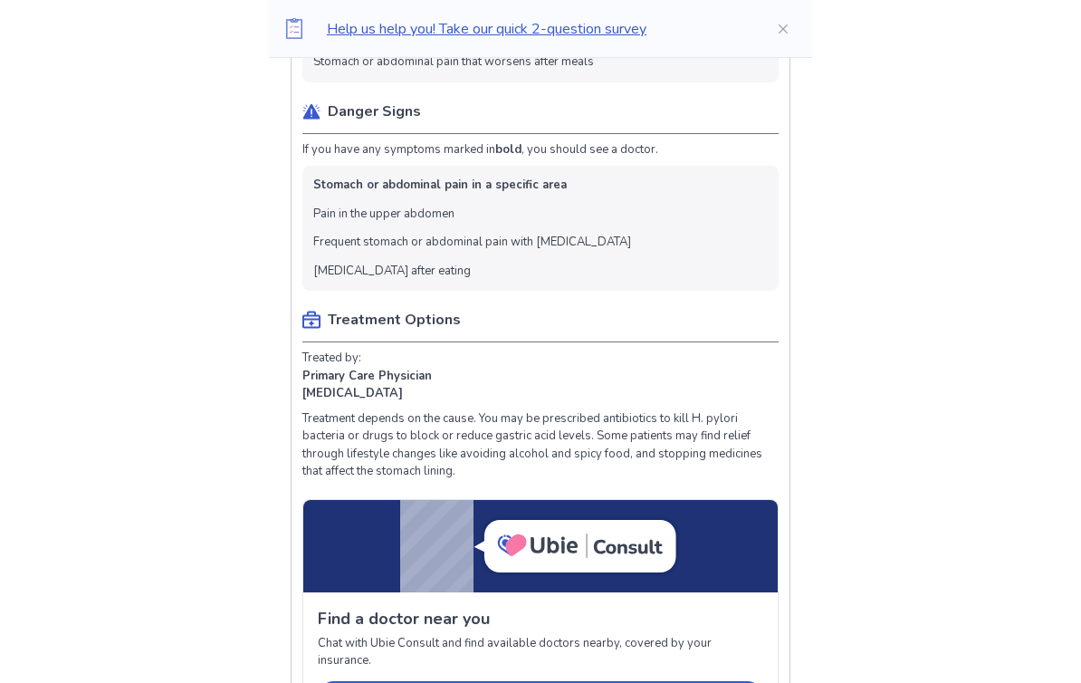
scroll to position [940, 0]
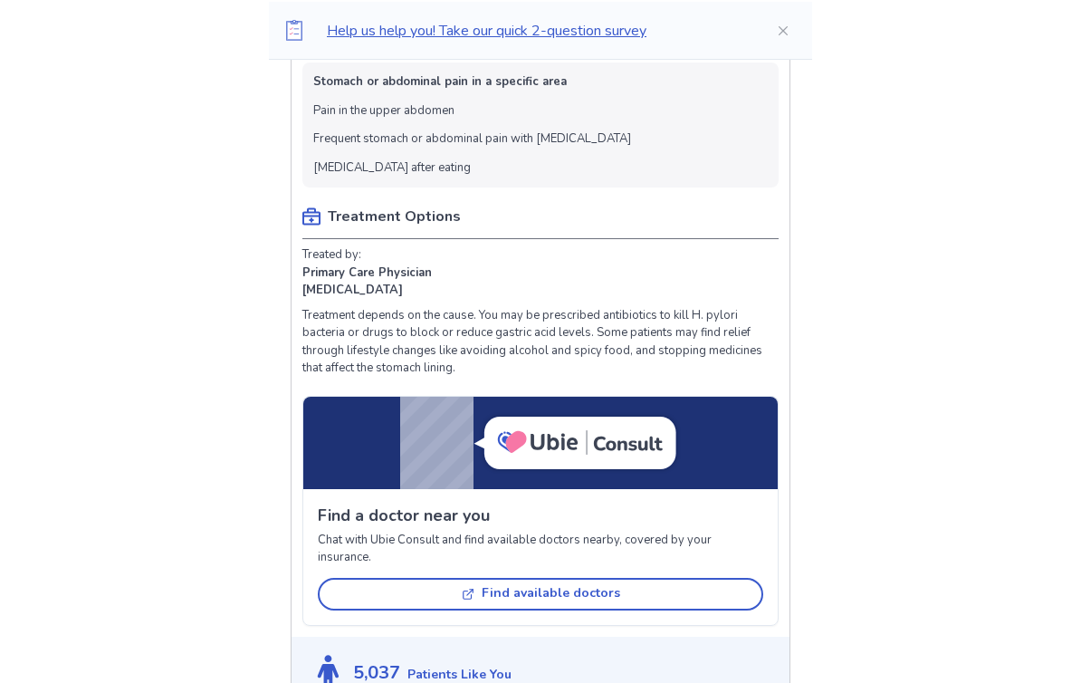
scroll to position [1041, 0]
